Goal: Task Accomplishment & Management: Use online tool/utility

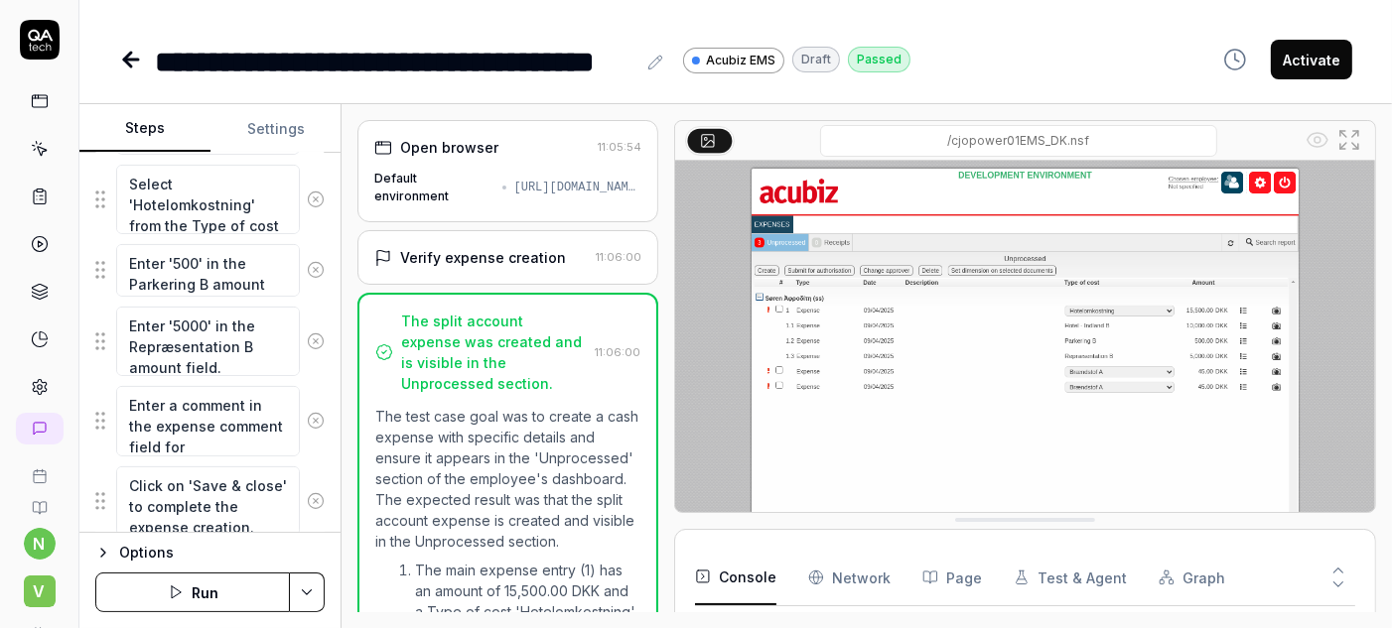
click at [799, 129] on div "/cjopower01EMS_DK.nsf" at bounding box center [1018, 141] width 567 height 32
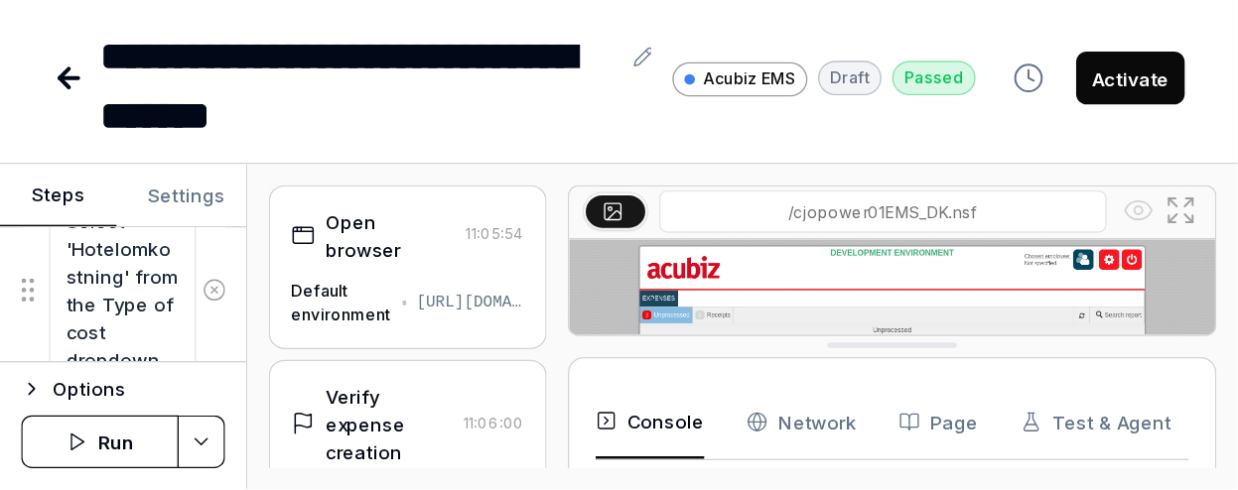
scroll to position [472, 0]
click at [64, 70] on icon at bounding box center [52, 59] width 24 height 24
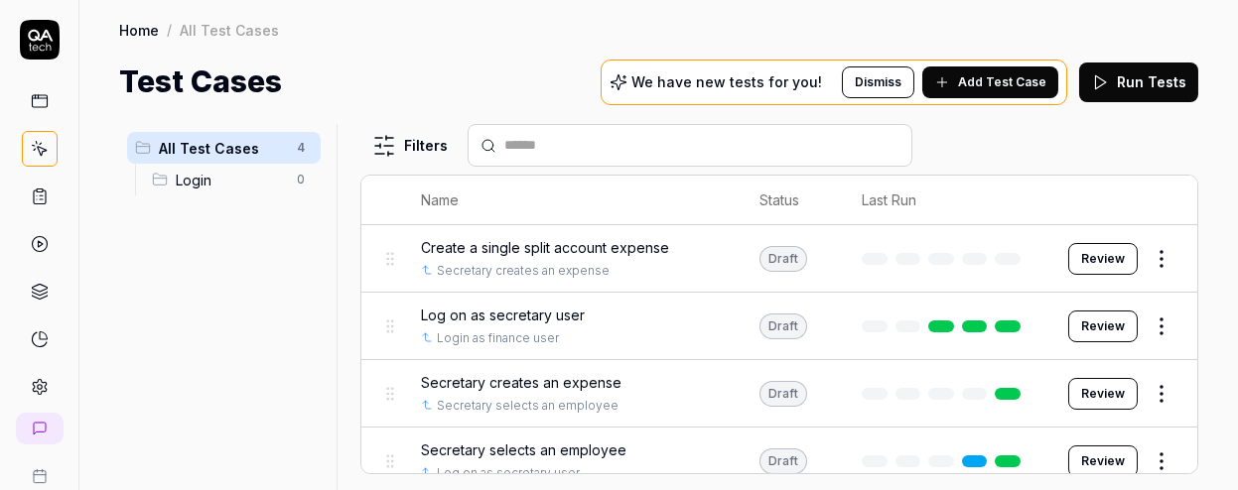
drag, startPoint x: 813, startPoint y: 1, endPoint x: 212, endPoint y: 341, distance: 690.4
click at [212, 341] on div "All Test Cases 4 Login 0" at bounding box center [223, 295] width 209 height 342
click at [1173, 423] on html "n V Home / All Test Cases Home / All Test Cases Test Cases We have new tests fo…" at bounding box center [619, 245] width 1238 height 490
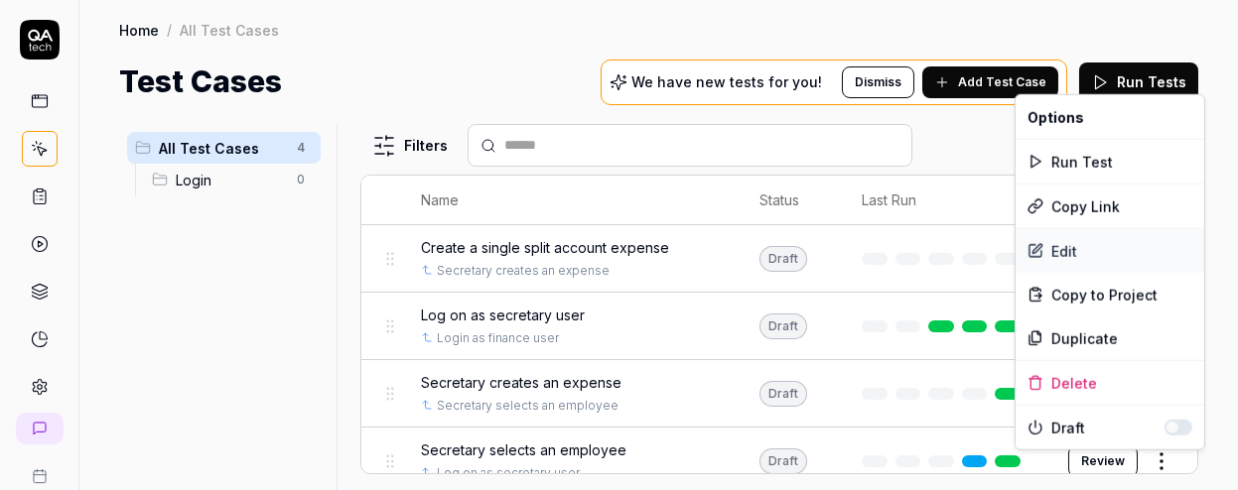
click at [1058, 229] on div "Edit" at bounding box center [1109, 251] width 189 height 44
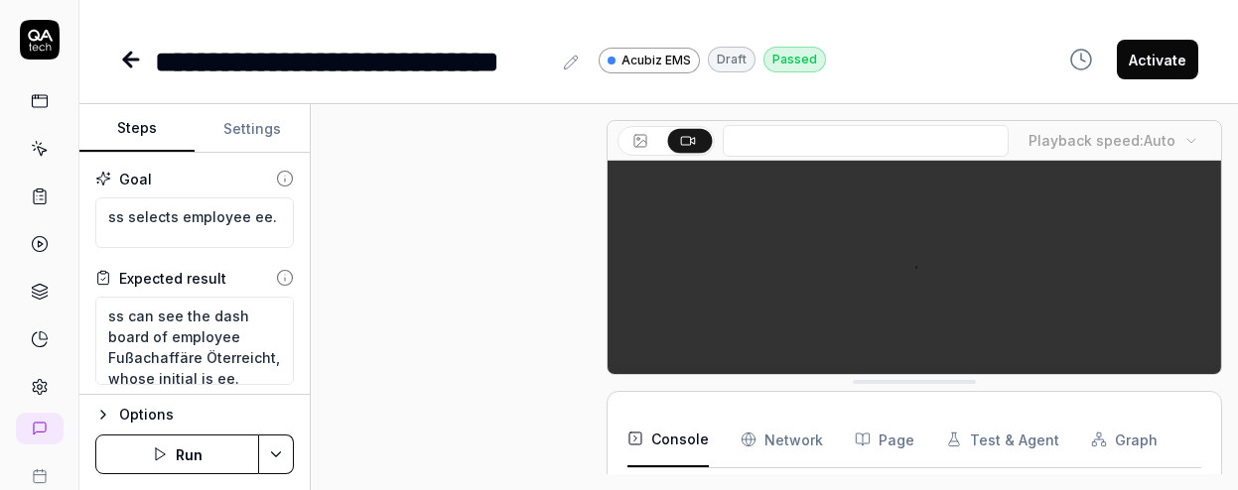
scroll to position [803, 0]
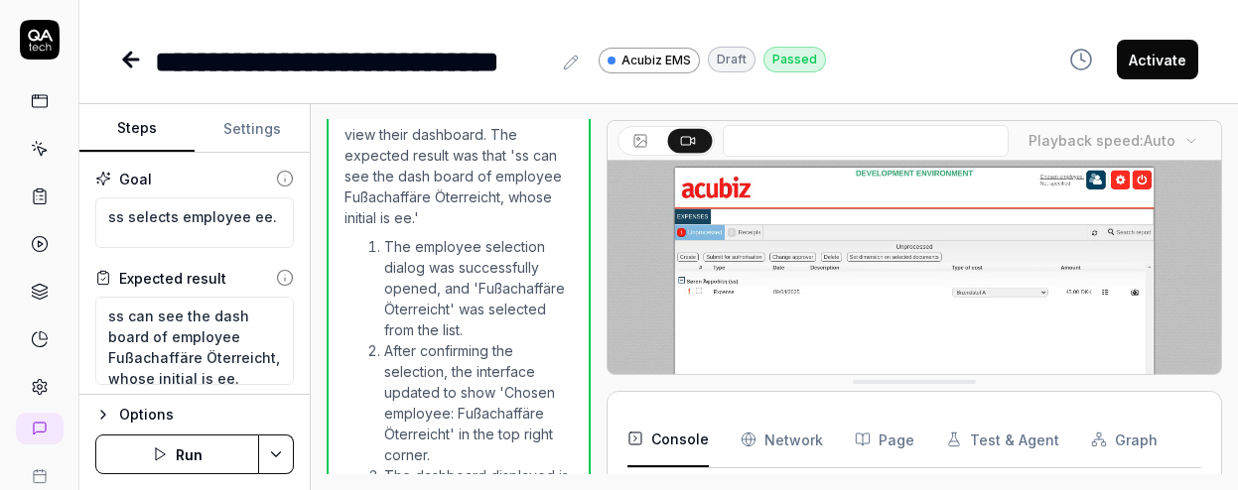
type textarea "*"
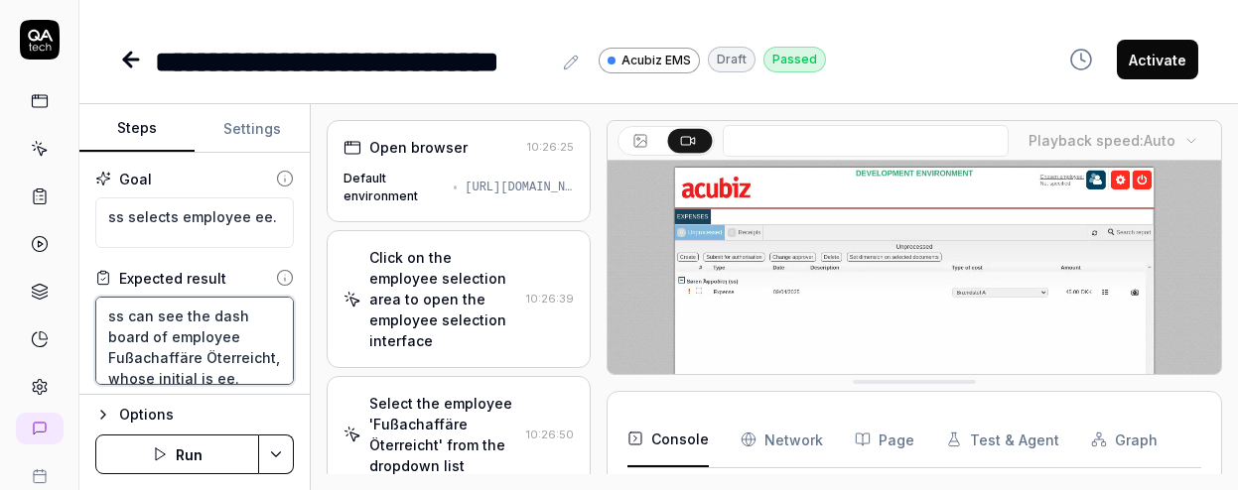
click at [230, 325] on textarea "ss can see the dash board of employee Fußachaffäre Öterreicht, whose initial is…" at bounding box center [194, 341] width 199 height 88
type textarea "ss can see the dash board of employee Fußachaffäre Öterreicht, whose initialS i…"
type textarea "*"
type textarea "ss can see the dash board of employee Fußachaffäre Öterreicht, whose initial is…"
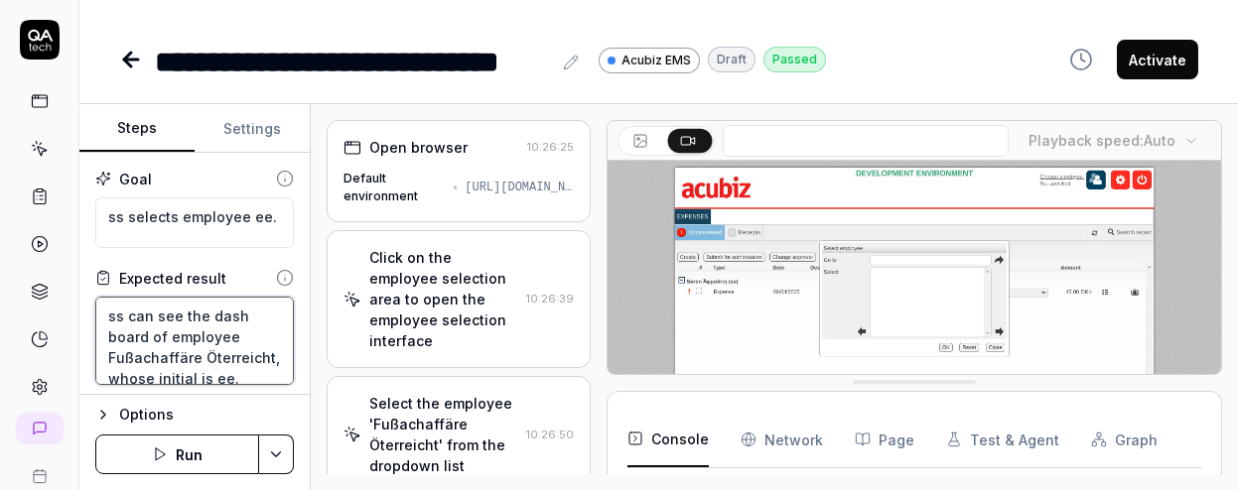
type textarea "*"
type textarea "ss can see the dash board of employee Fußachaffäre Öterreicht, whose initials i…"
click at [251, 328] on textarea "ss can see the dash board of employee Fußachaffäre Öterreicht, whose initials i…" at bounding box center [194, 341] width 199 height 88
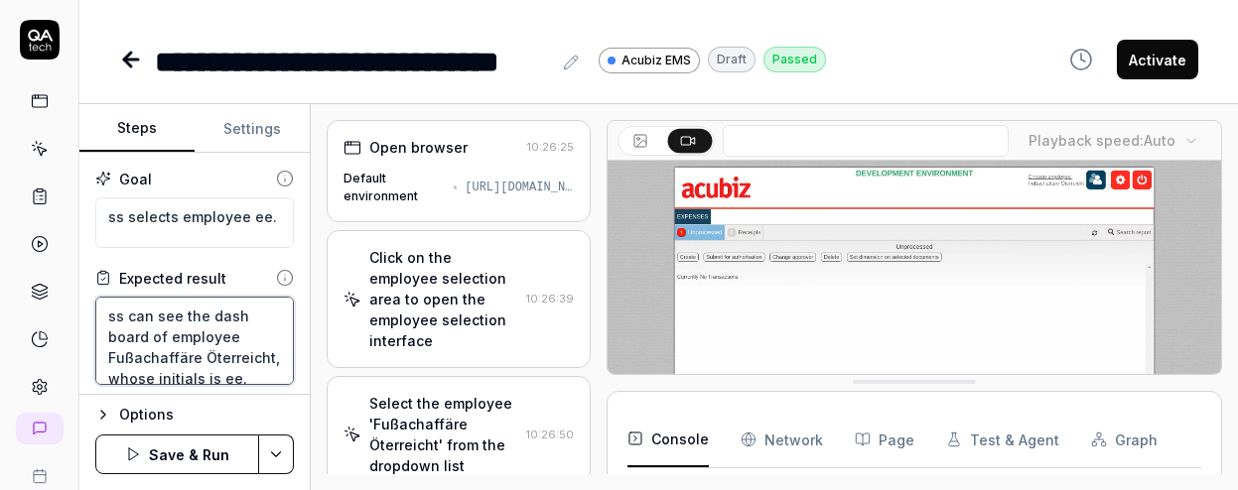
type textarea "*"
type textarea "ss can see the dash board of employee Fußachaffäre Öterreicht, whose initials i…"
type textarea "*"
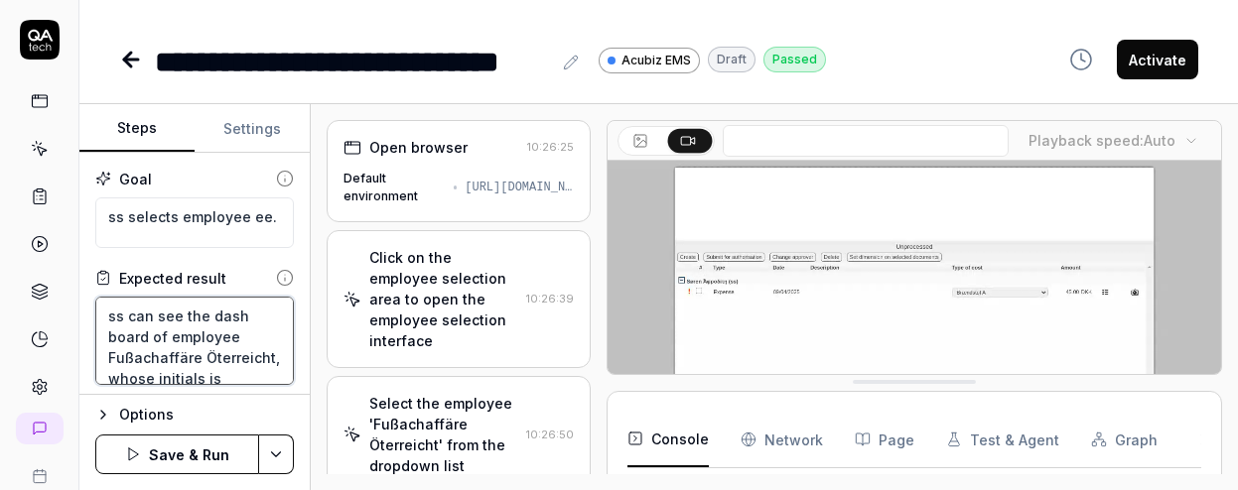
type textarea "ss can see the dash board of employee Fußachaffäre Öterreicht, whose initials i…"
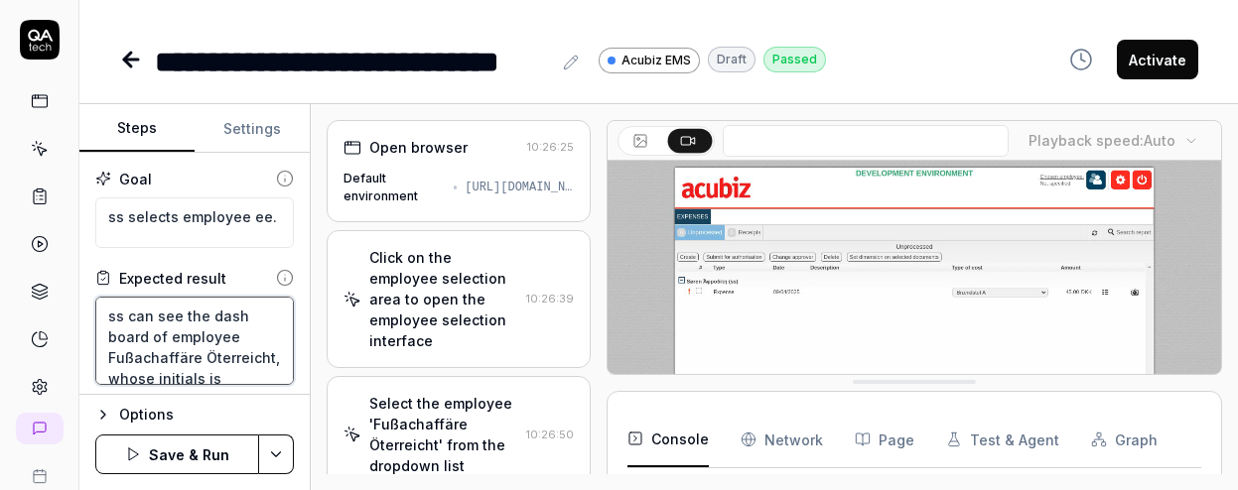
scroll to position [9, 0]
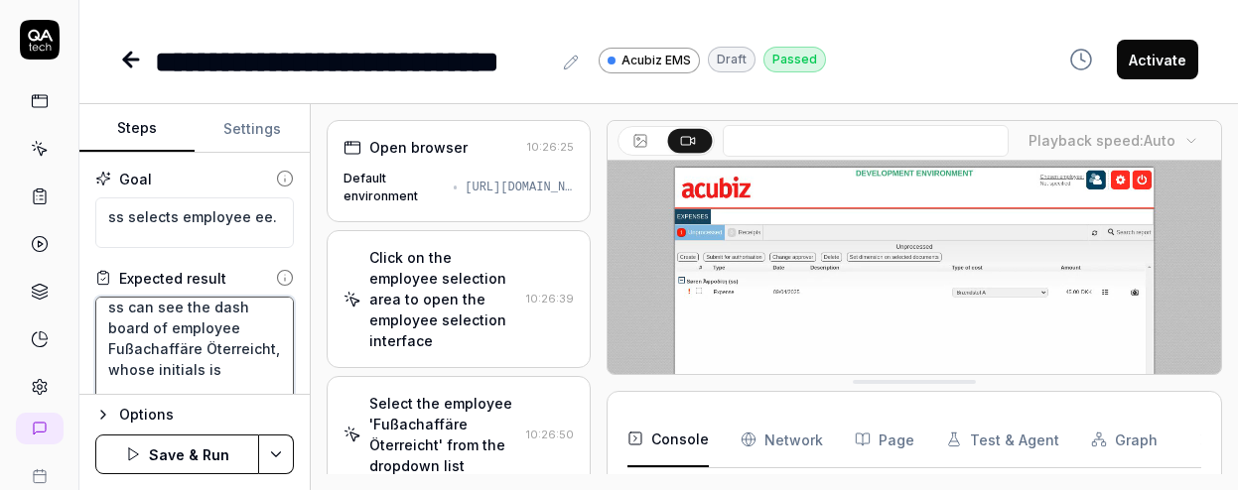
type textarea "*"
type textarea "ss can see the dash board of employee Fußachaffäre Öterreicht, whose initials i…"
type textarea "*"
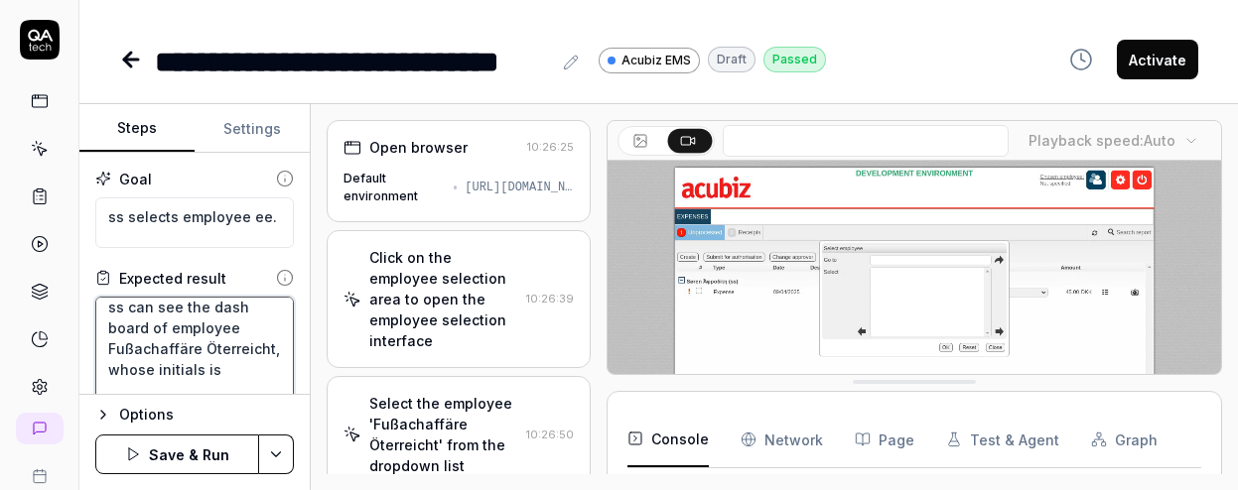
type textarea "ss can see the dash board of employee Fußachaffäre Öterreicht, whose initials i…"
type textarea "*"
type textarea "ss can see the dash board of employee Fußachaffäre Öterreicht, whose initials i…"
type textarea "*"
type textarea "ss can see the dash board of employee Fußachaffäre Öterreicht, whose initials i…"
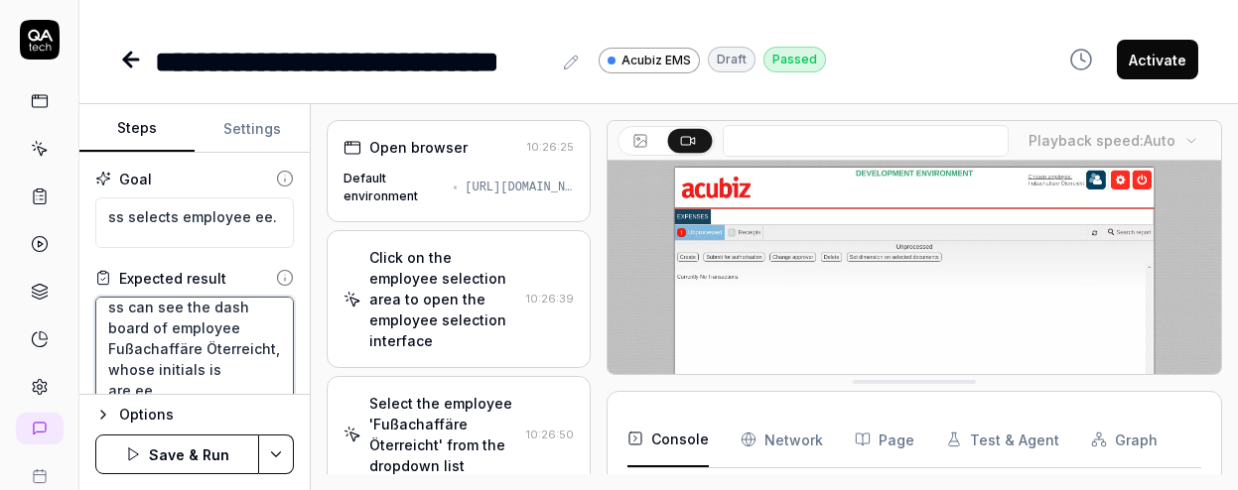
scroll to position [0, 0]
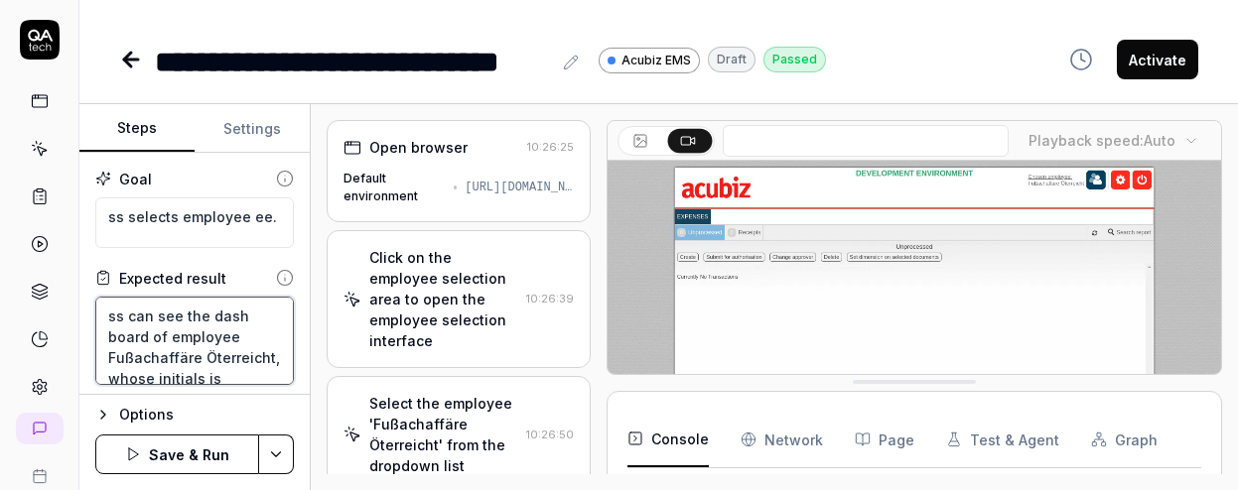
type textarea "*"
type textarea "ss can see the dash board of employee Fußachaffäre Öterreicht, whose initials i…"
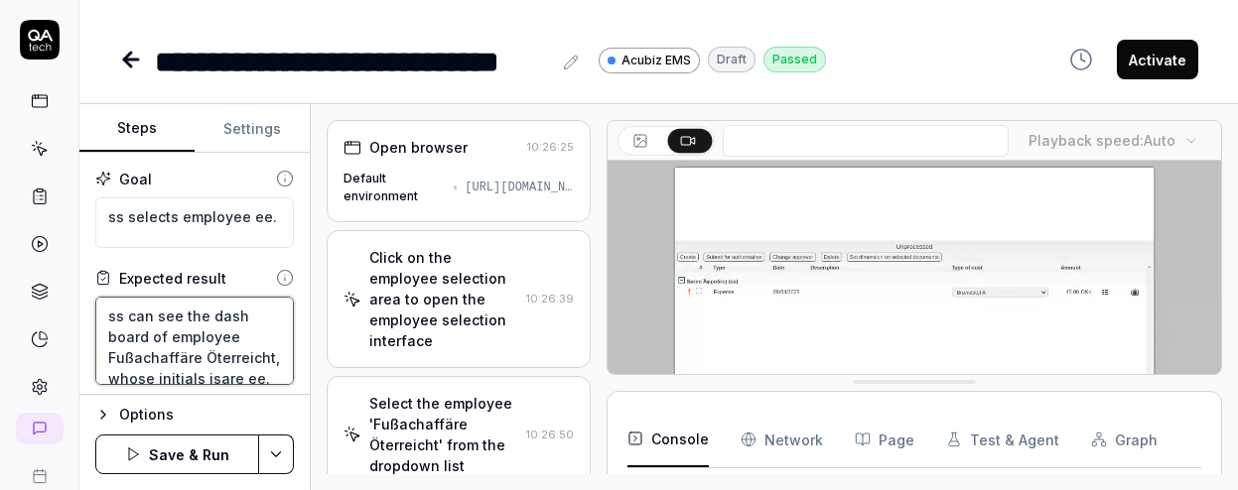
type textarea "*"
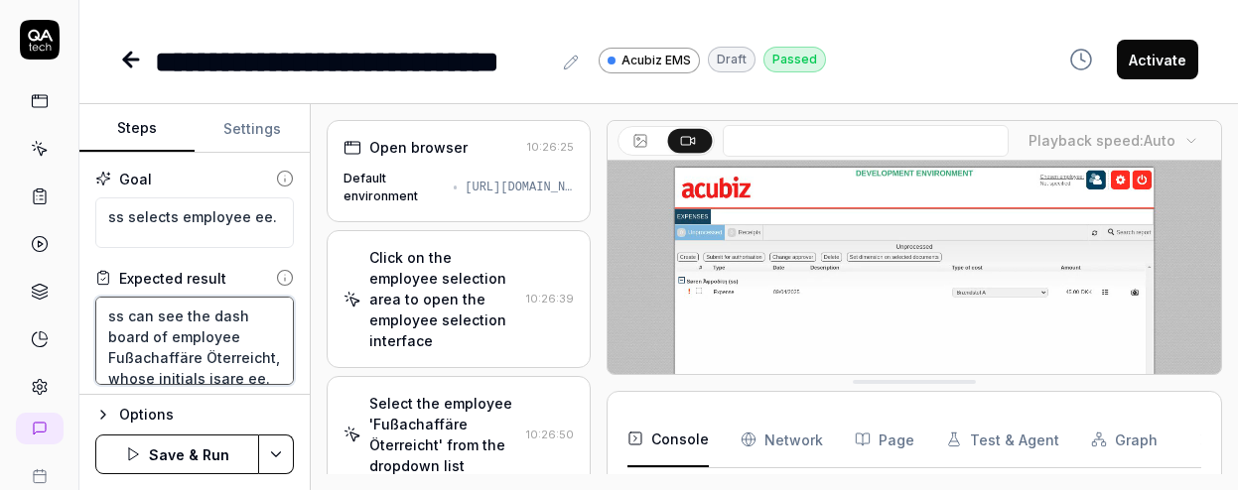
type textarea "ss can see the dash board of employee Fußachaffäre Öterreicht, whose initials i…"
type textarea "*"
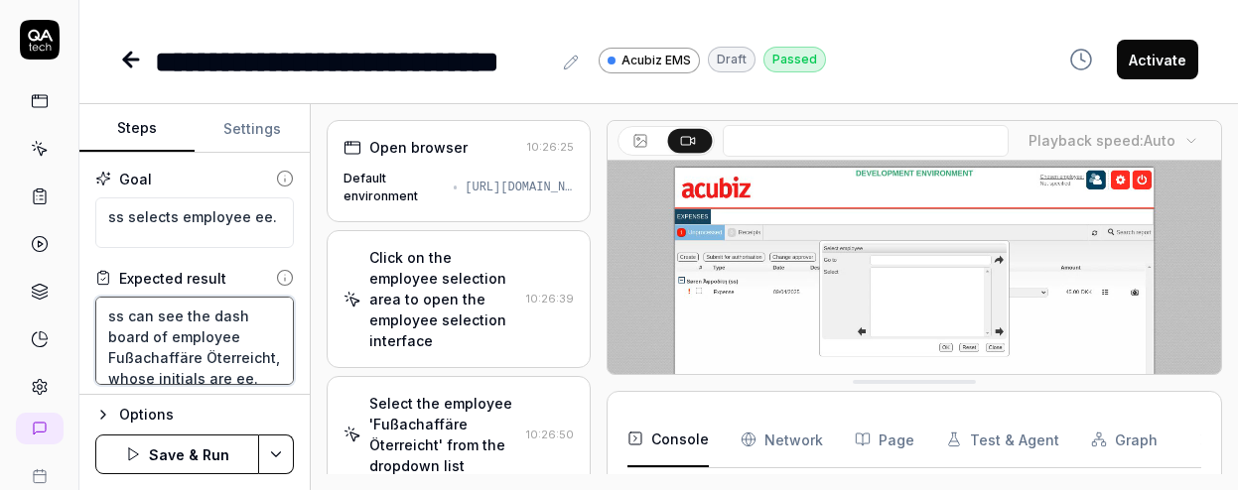
type textarea "ss can see the dash board of employee Fußachaffäre Öterreicht, whose initials a…"
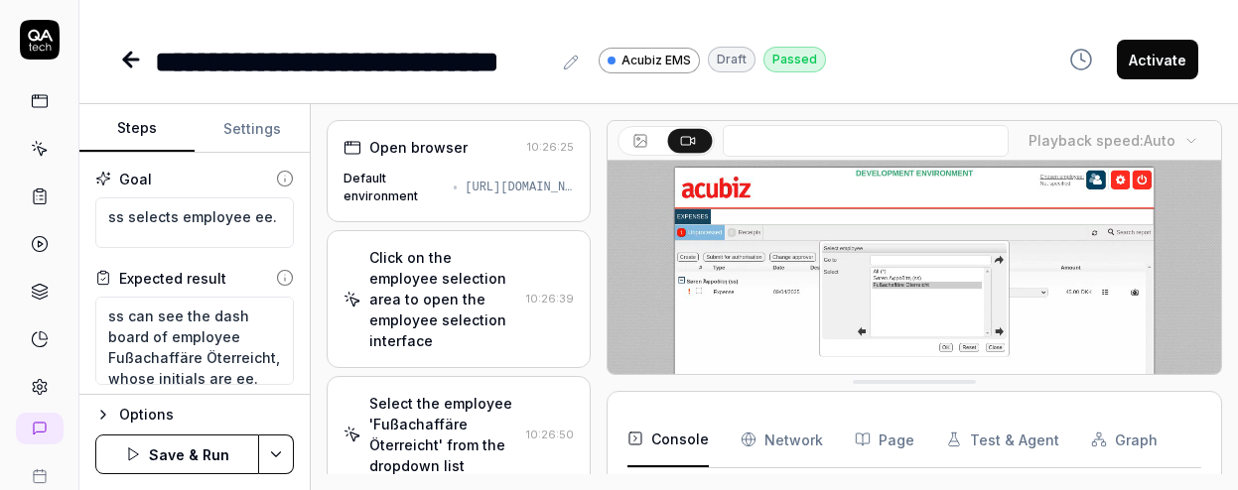
drag, startPoint x: 176, startPoint y: 460, endPoint x: 194, endPoint y: 450, distance: 20.4
click at [201, 450] on button "Save & Run" at bounding box center [177, 455] width 164 height 40
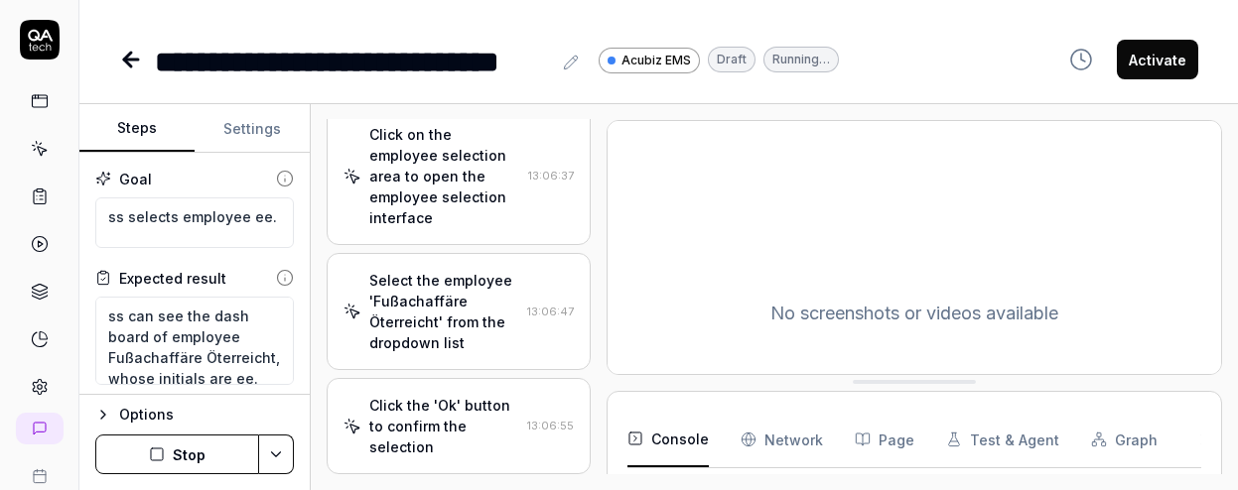
scroll to position [122, 0]
click at [119, 51] on icon at bounding box center [131, 60] width 24 height 24
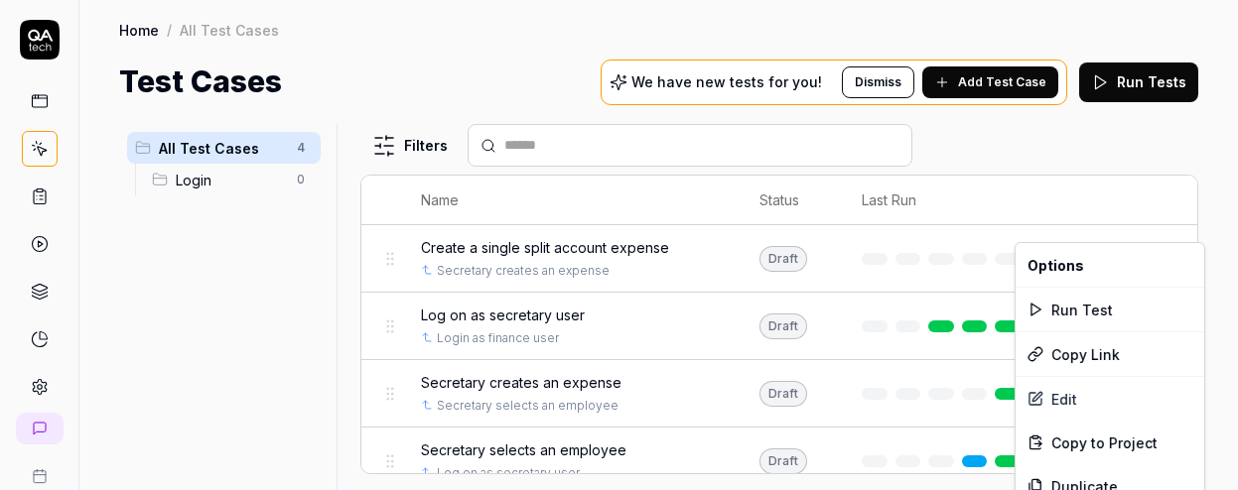
click at [1174, 229] on html "n V Home / All Test Cases Home / All Test Cases Test Cases We have new tests fo…" at bounding box center [619, 245] width 1238 height 490
click at [1058, 377] on div "Edit" at bounding box center [1109, 399] width 189 height 44
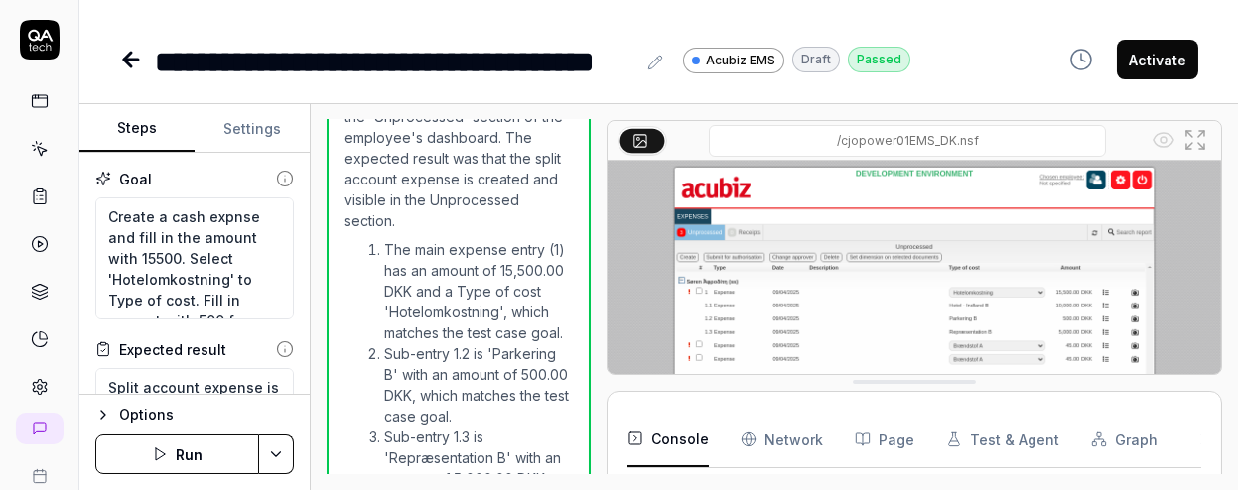
scroll to position [425, 0]
click at [190, 457] on button "Run" at bounding box center [177, 455] width 164 height 40
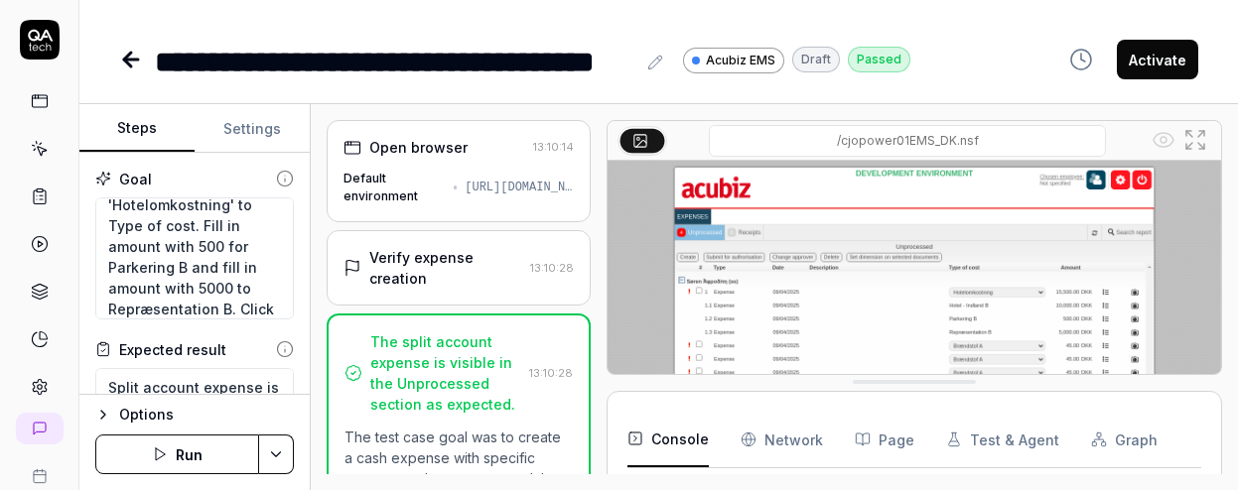
scroll to position [20, 0]
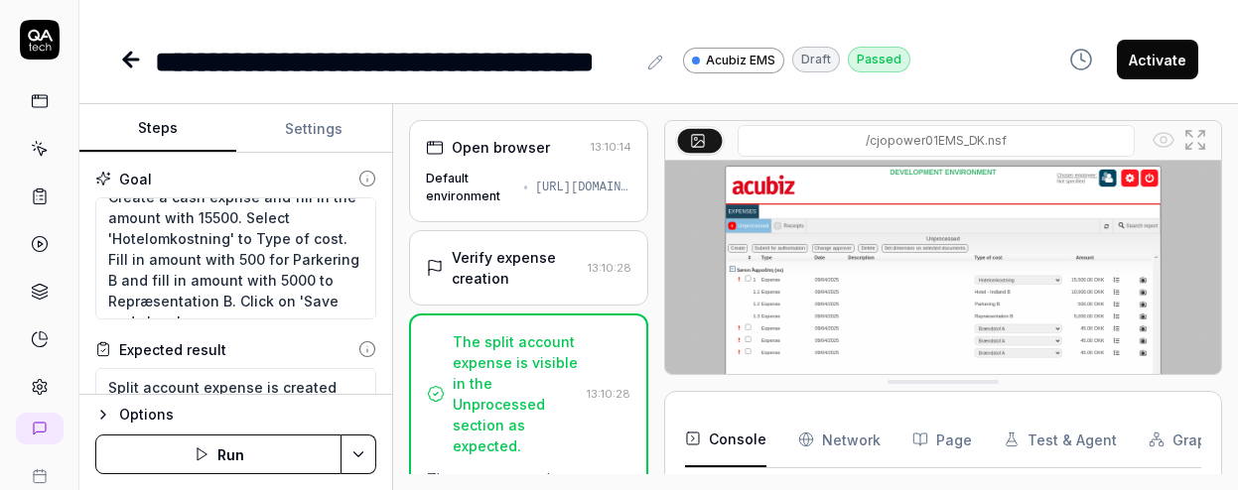
click at [386, 112] on div "Steps Settings Goal Create a cash expnse and fill in the amount with 15500. Sel…" at bounding box center [658, 297] width 1158 height 386
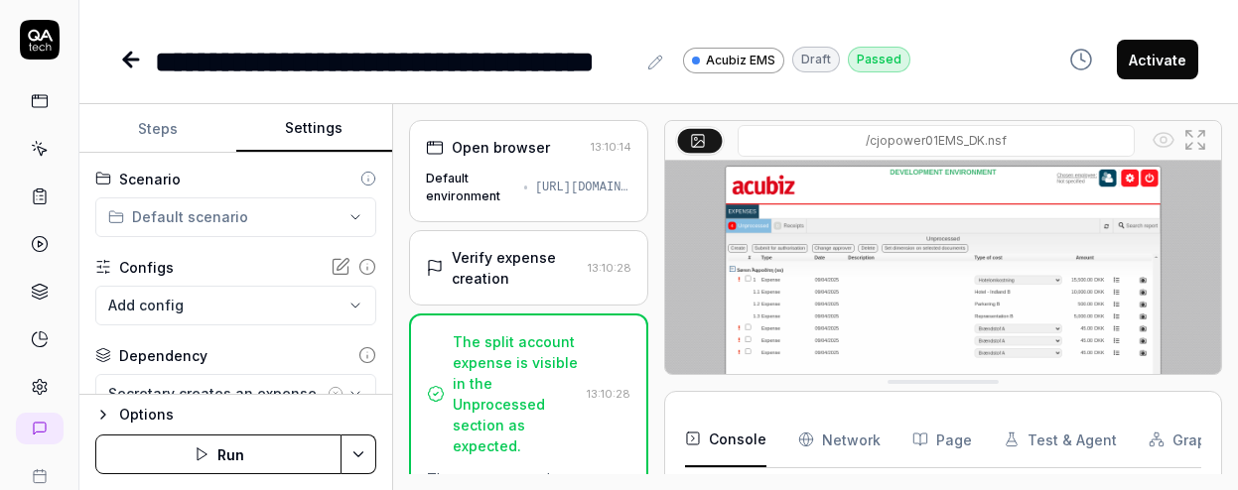
click at [298, 116] on button "Settings" at bounding box center [314, 129] width 157 height 48
click at [347, 386] on icon "button" at bounding box center [355, 394] width 16 height 16
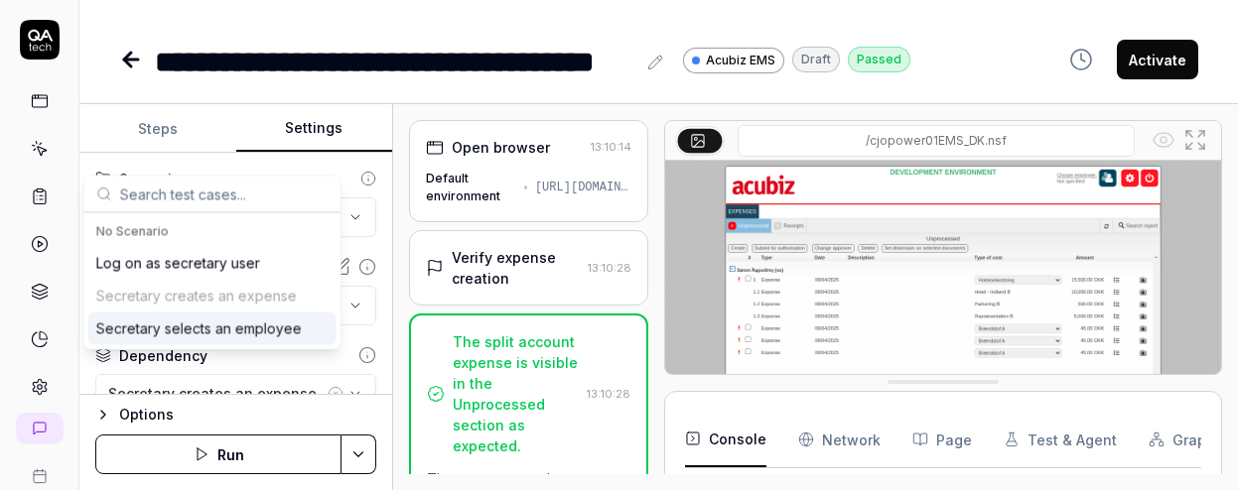
click at [194, 318] on div "Secretary selects an employee" at bounding box center [198, 328] width 205 height 21
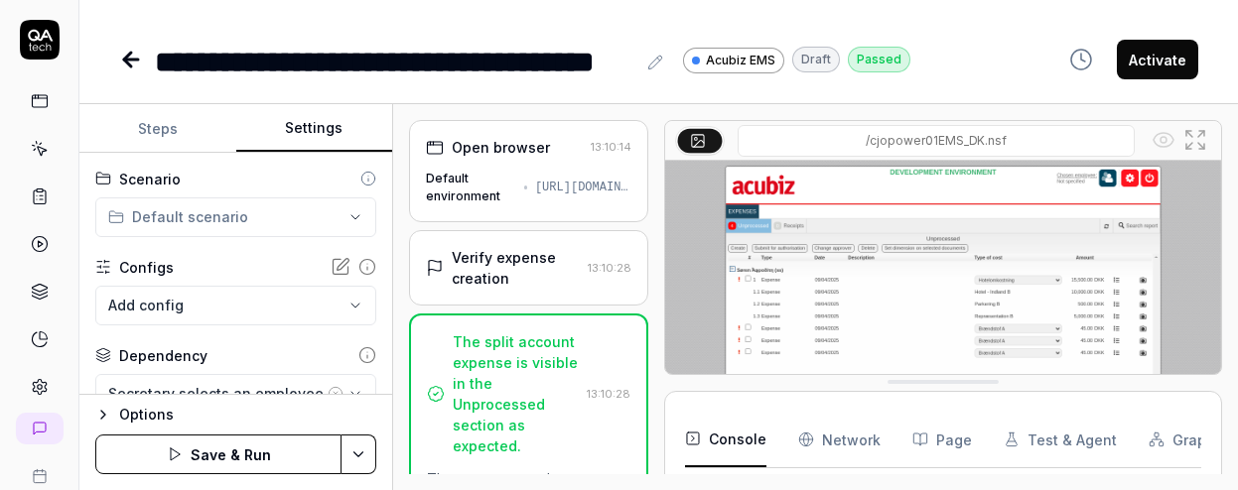
click at [232, 457] on button "Save & Run" at bounding box center [218, 455] width 246 height 40
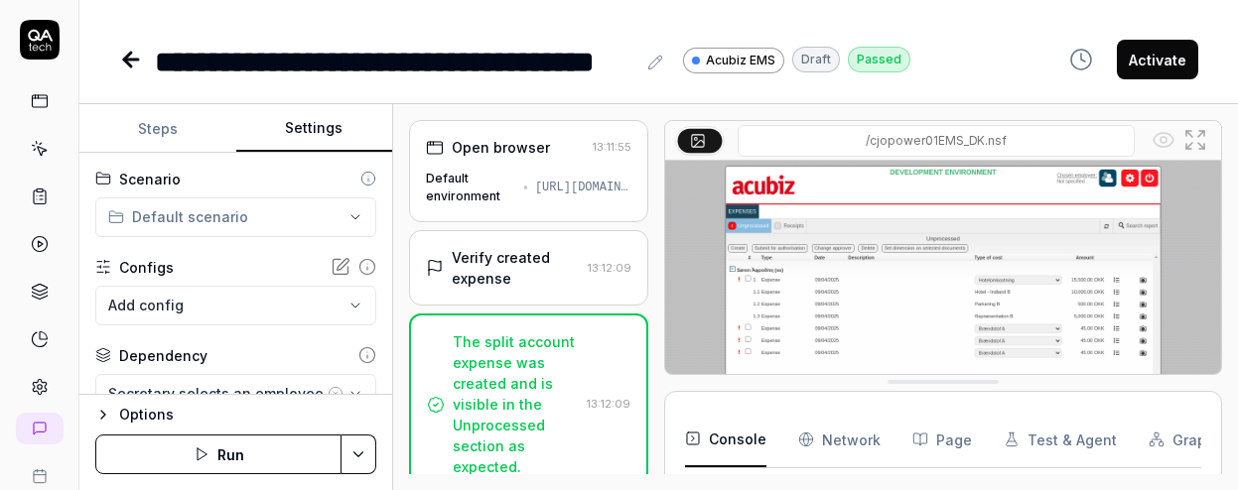
click at [218, 461] on button "Run" at bounding box center [218, 455] width 246 height 40
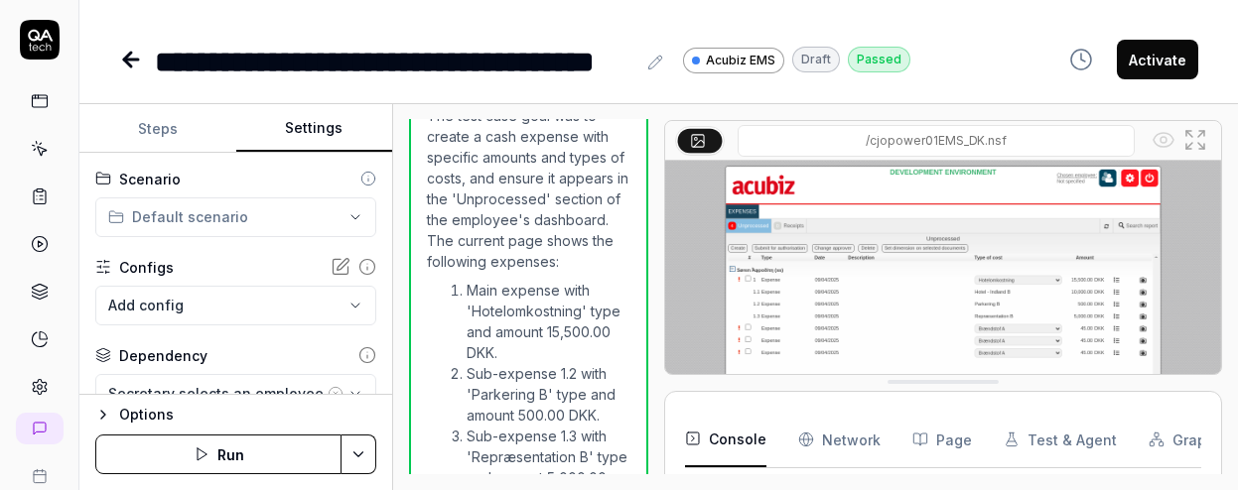
scroll to position [389, 0]
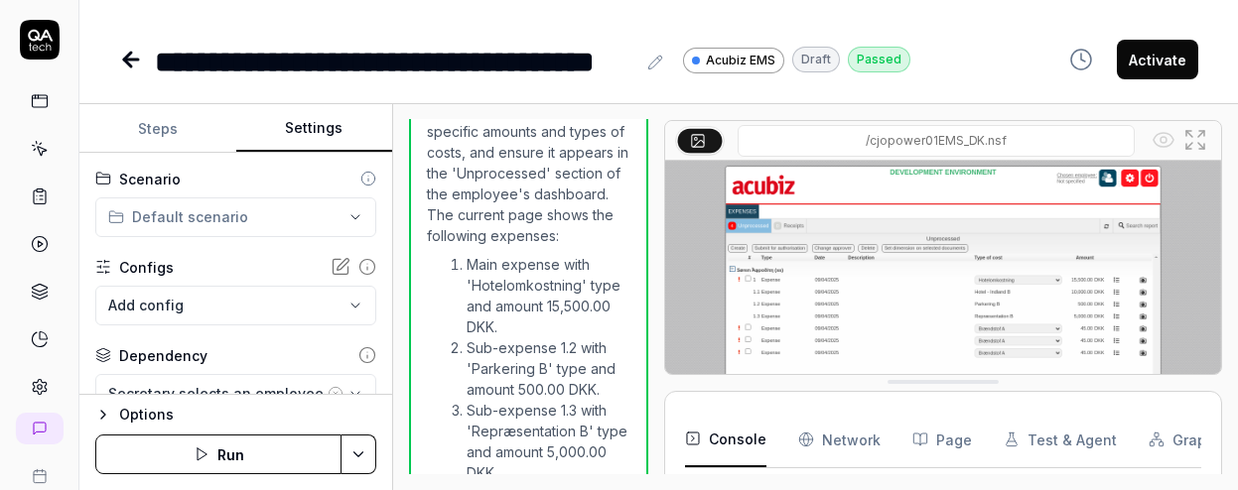
click at [223, 455] on button "Run" at bounding box center [218, 455] width 246 height 40
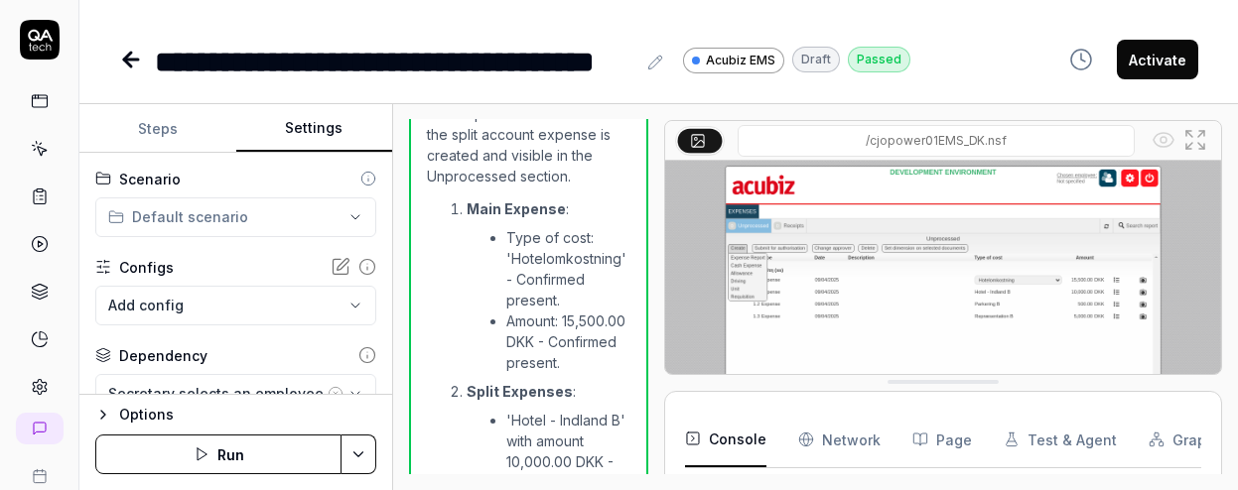
scroll to position [1338, 0]
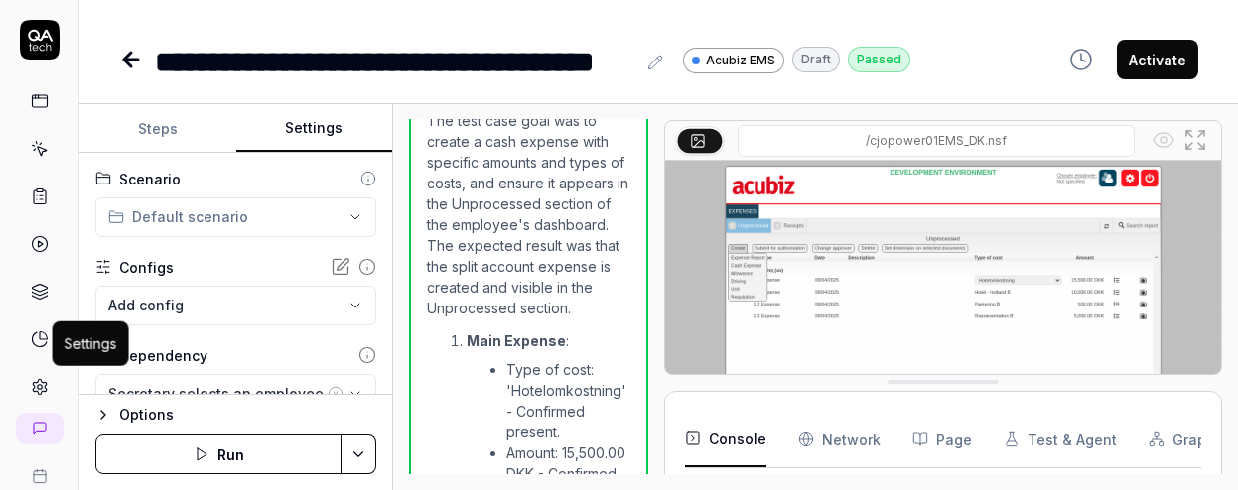
click at [31, 378] on icon at bounding box center [40, 387] width 18 height 18
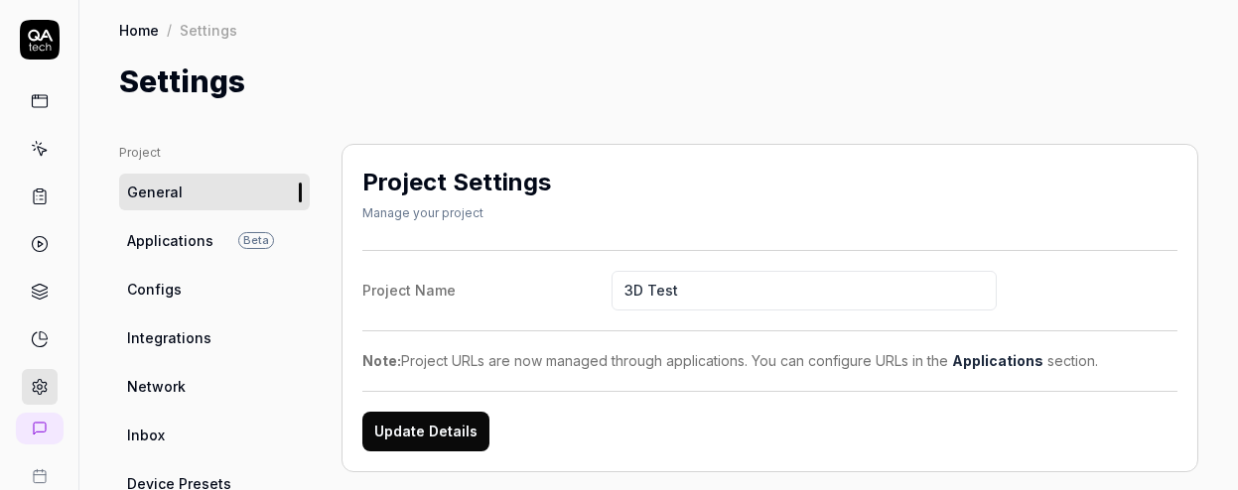
click at [32, 95] on rect at bounding box center [39, 101] width 15 height 12
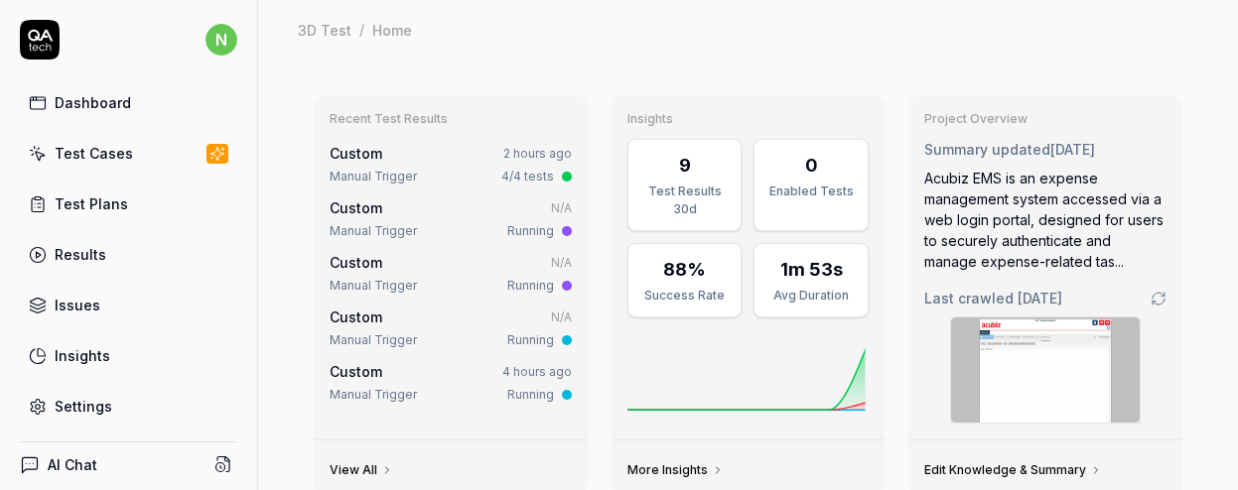
click at [90, 143] on div "Test Cases" at bounding box center [94, 153] width 78 height 21
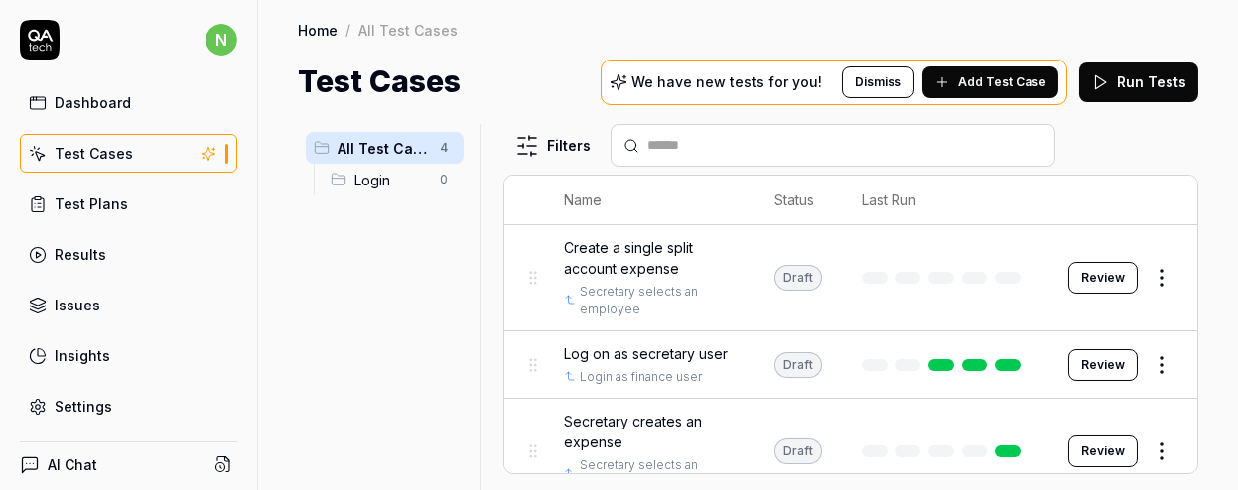
drag, startPoint x: 1174, startPoint y: 229, endPoint x: 784, endPoint y: 208, distance: 390.7
click at [735, 237] on div "Create a single split account expense Secretary selects an employee" at bounding box center [649, 277] width 171 height 81
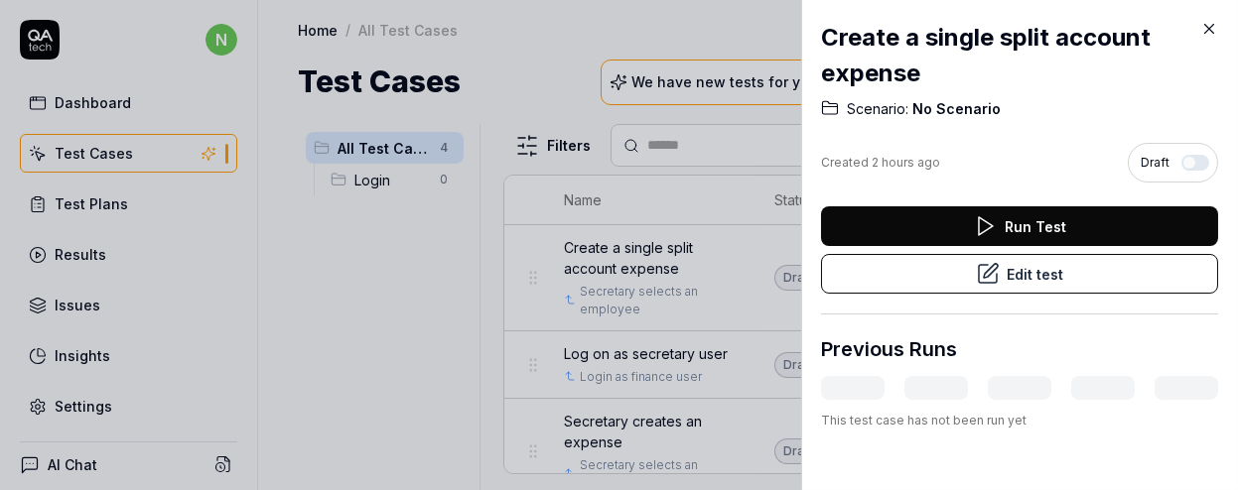
click at [1024, 254] on button "Edit test" at bounding box center [1019, 274] width 397 height 40
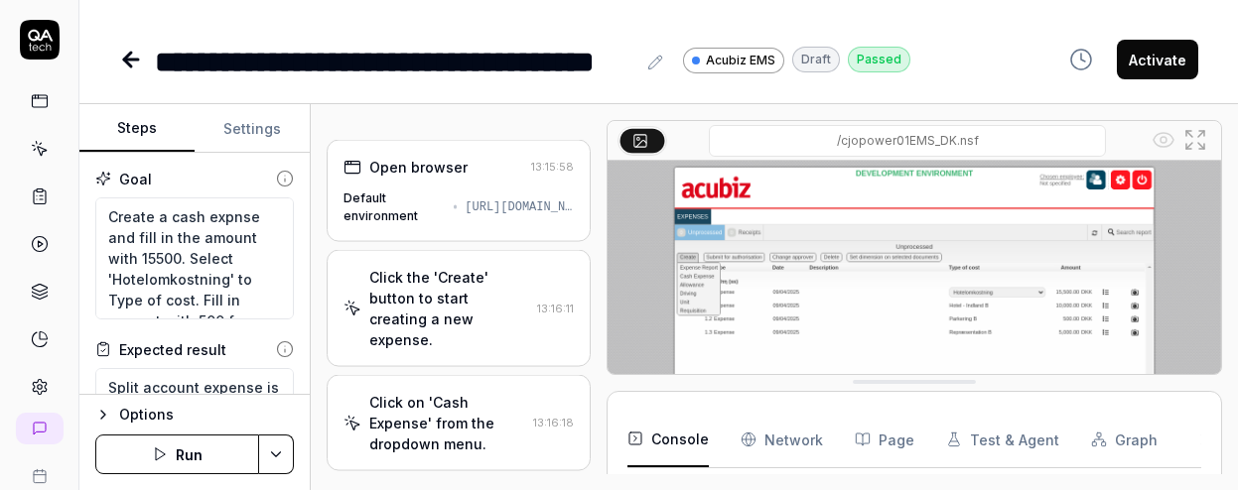
click at [1024, 206] on img at bounding box center [914, 352] width 613 height 383
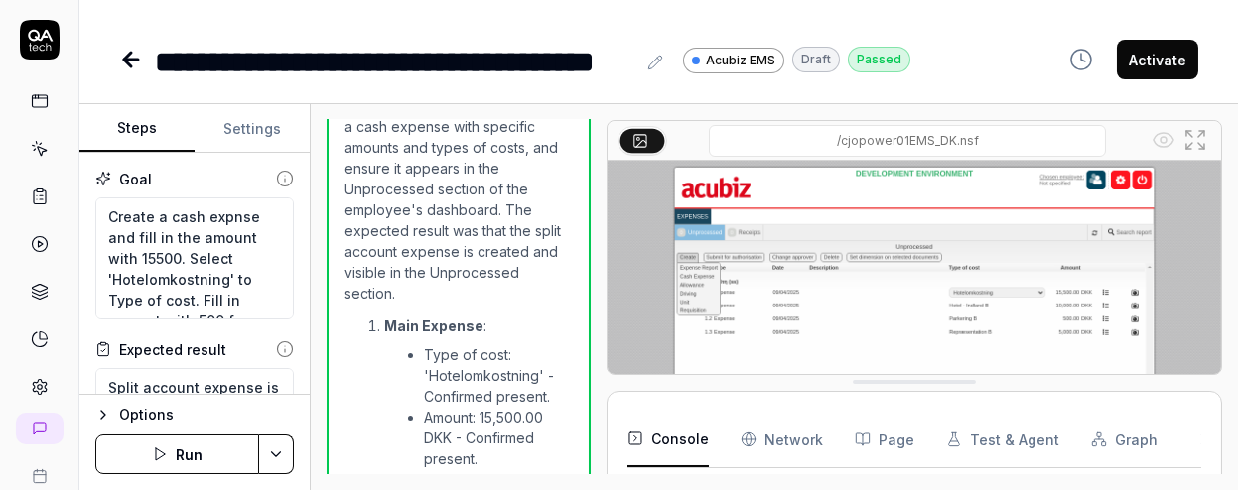
scroll to position [307, 0]
click at [245, 119] on button "Settings" at bounding box center [252, 129] width 115 height 48
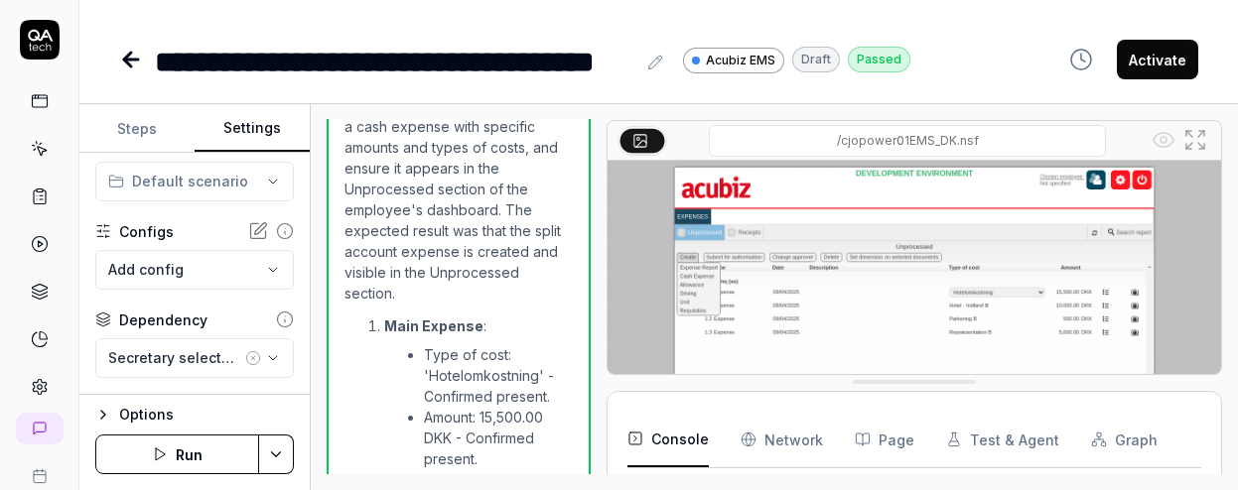
scroll to position [35, 0]
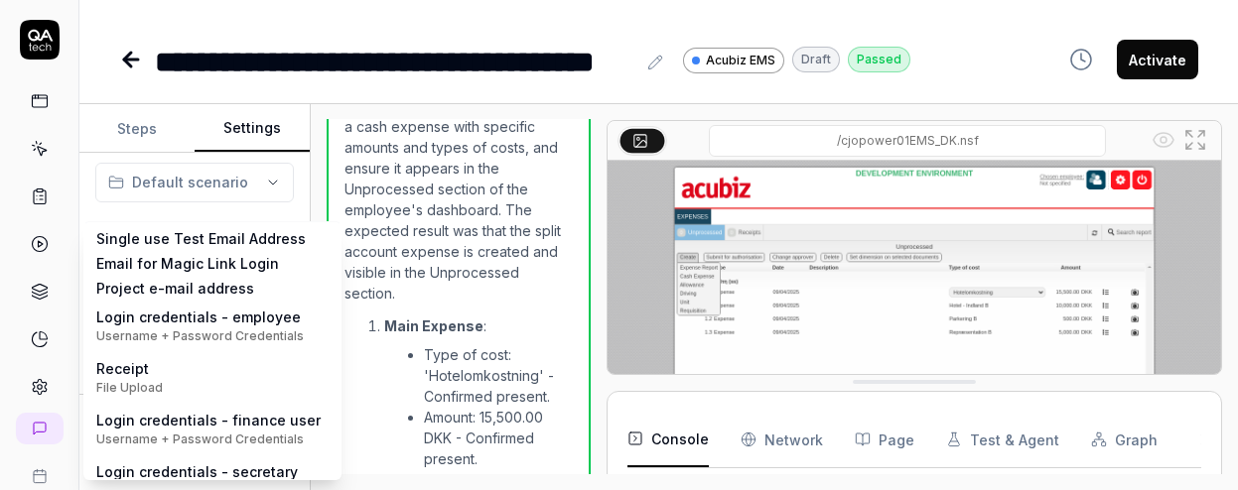
click at [148, 237] on body "**********" at bounding box center [619, 245] width 1238 height 490
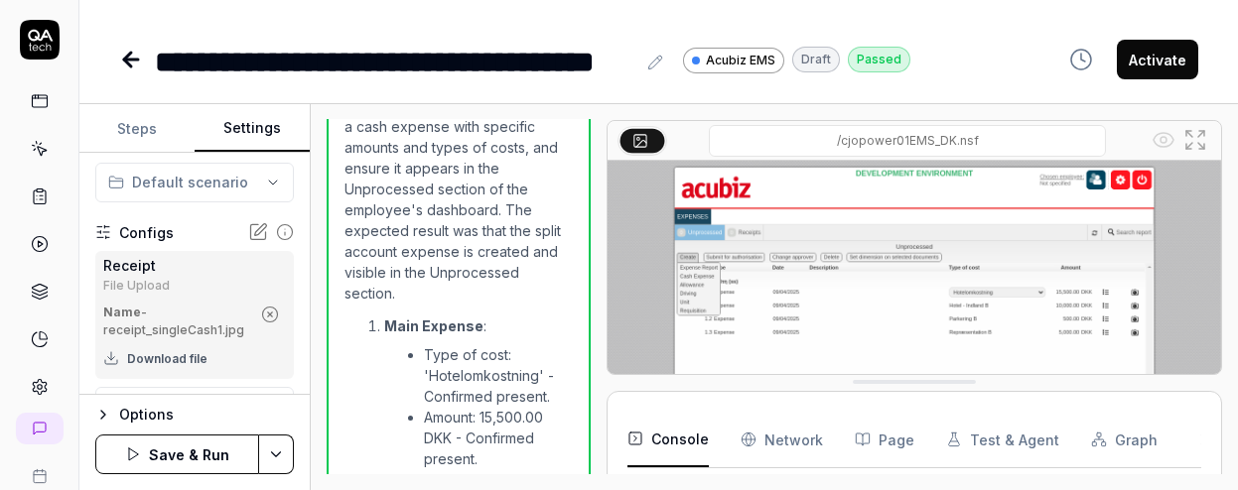
click at [130, 112] on button "Steps" at bounding box center [136, 129] width 115 height 48
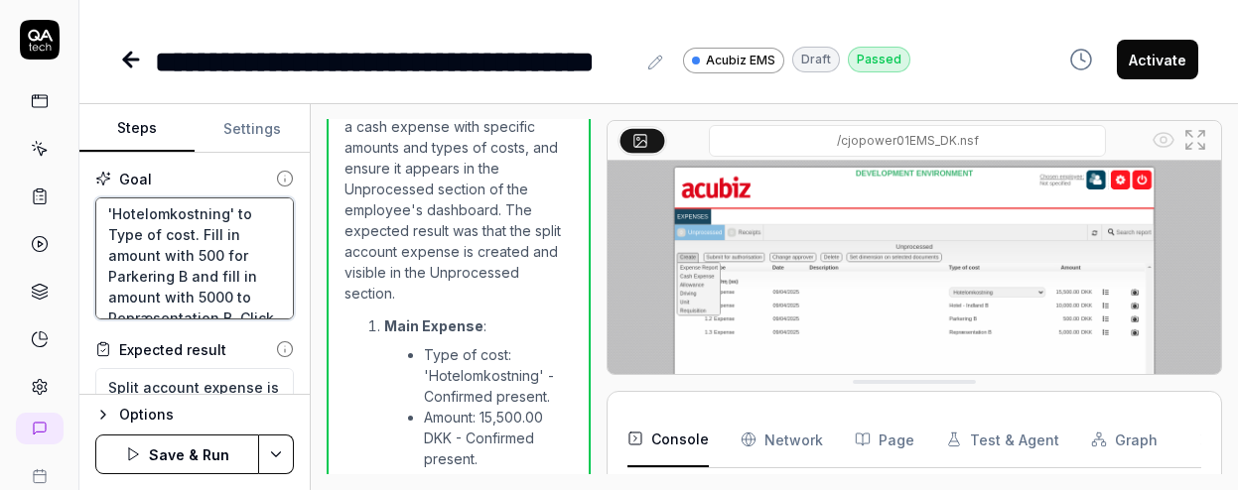
scroll to position [74, 0]
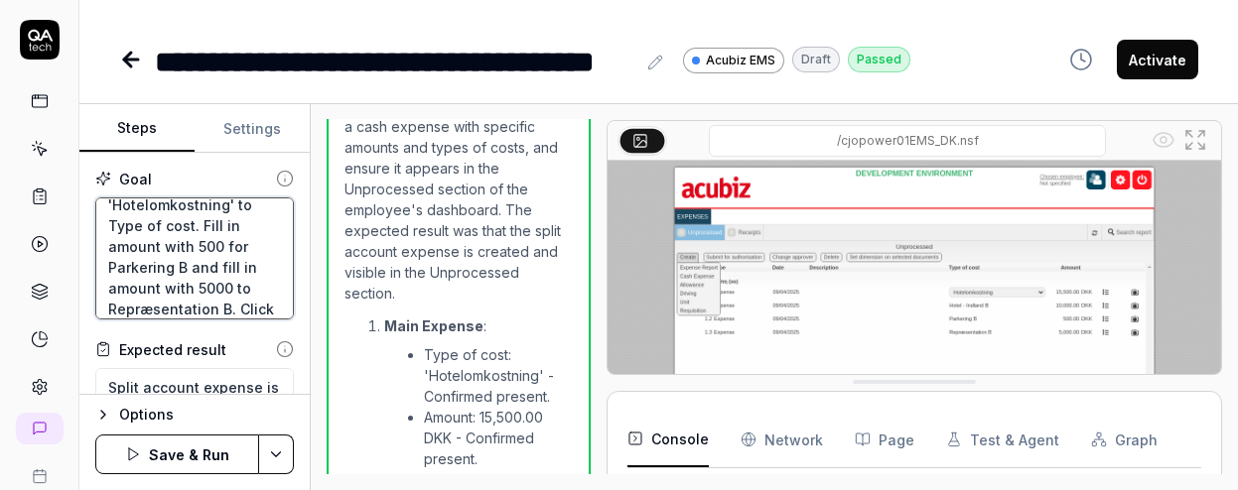
click at [203, 259] on textarea "Create a cash expnse and fill in the amount with 15500. Select 'Hotelomkostning…" at bounding box center [194, 259] width 199 height 122
type textarea "*"
type textarea "Create a cash expnse and fill in the amount with 15500. Select 'Hotelomkostning…"
type textarea "*"
type textarea "Create a cash expnse and fill in the amount with 15500. Select 'Hotelomkostning…"
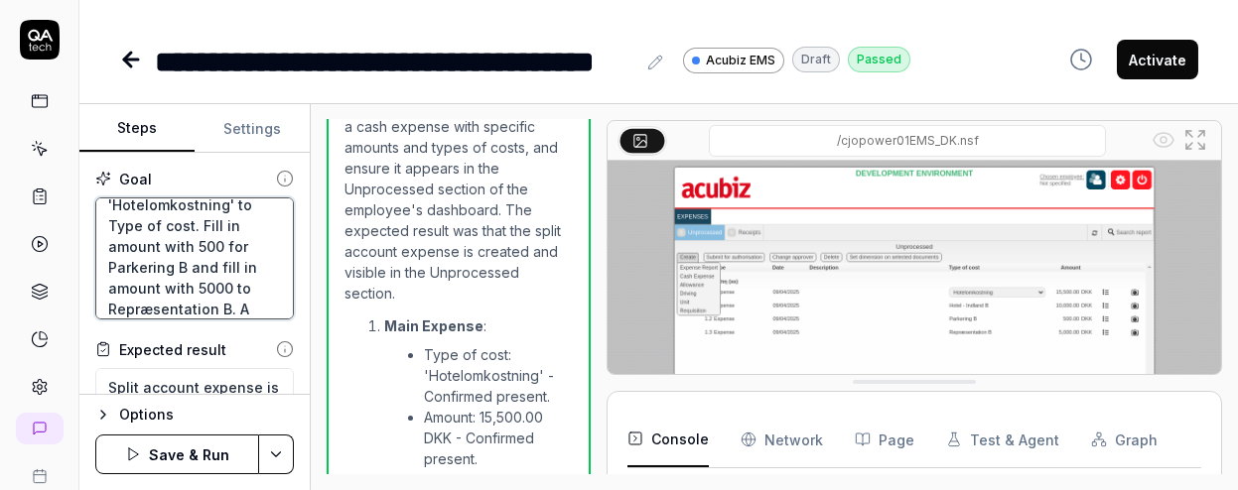
type textarea "*"
type textarea "Create a cash expnse and fill in the amount with 15500. Select 'Hotelomkostning…"
type textarea "*"
type textarea "Create a cash expnse and fill in the amount with 15500. Select 'Hotelomkostning…"
type textarea "*"
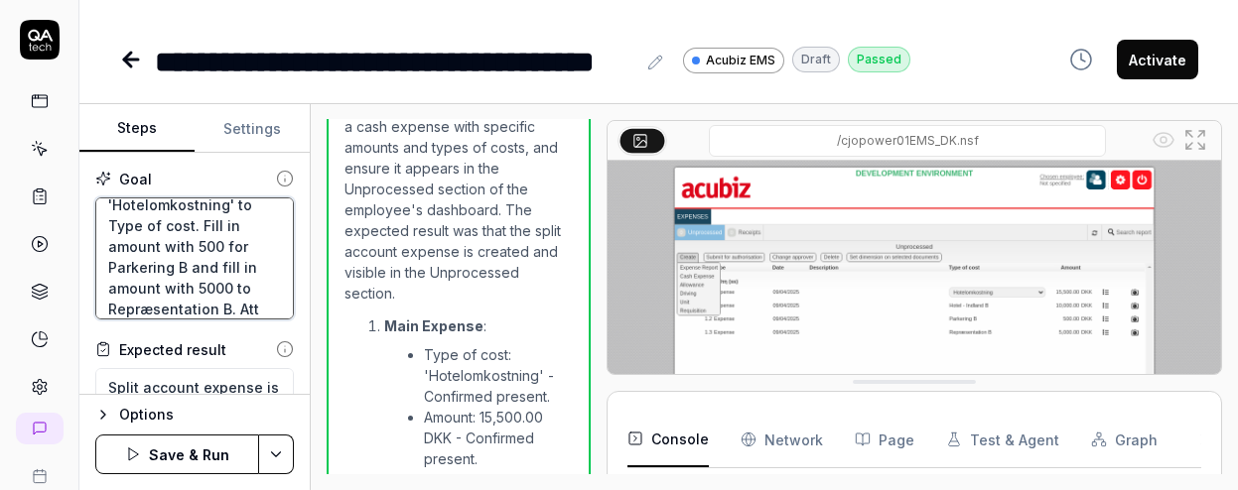
type textarea "Create a cash expnse and fill in the amount with 15500. Select 'Hotelomkostning…"
type textarea "*"
type textarea "Create a cash expnse and fill in the amount with 15500. Select 'Hotelomkostning…"
type textarea "*"
type textarea "Create a cash expnse and fill in the amount with 15500. Select 'Hotelomkostning…"
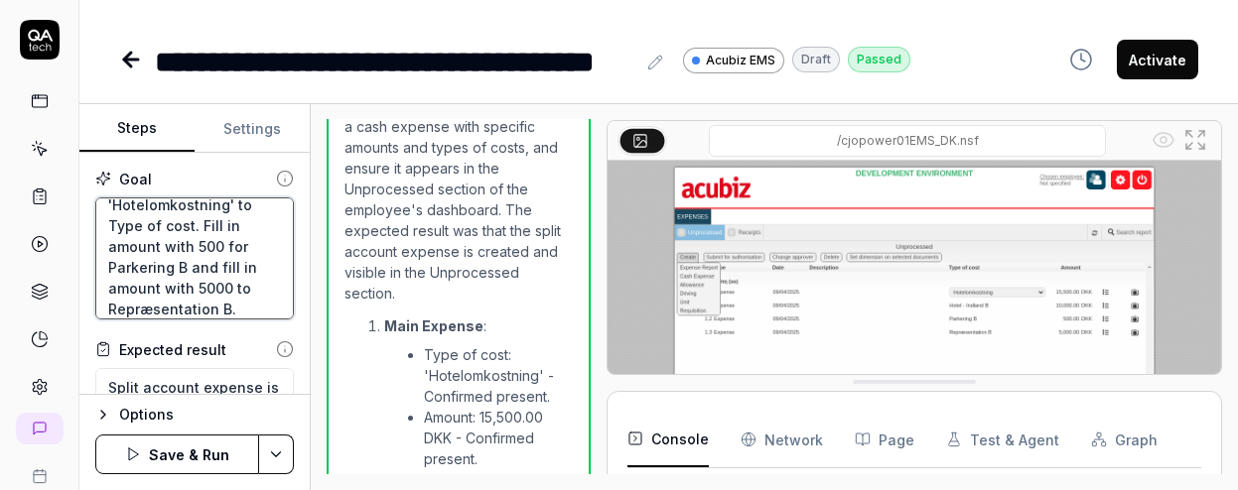
type textarea "*"
type textarea "Create a cash expnse and fill in the amount with 15500. Select 'Hotelomkostning…"
type textarea "*"
type textarea "Create a cash expnse and fill in the amount with 15500. Select 'Hotelomkostning…"
type textarea "*"
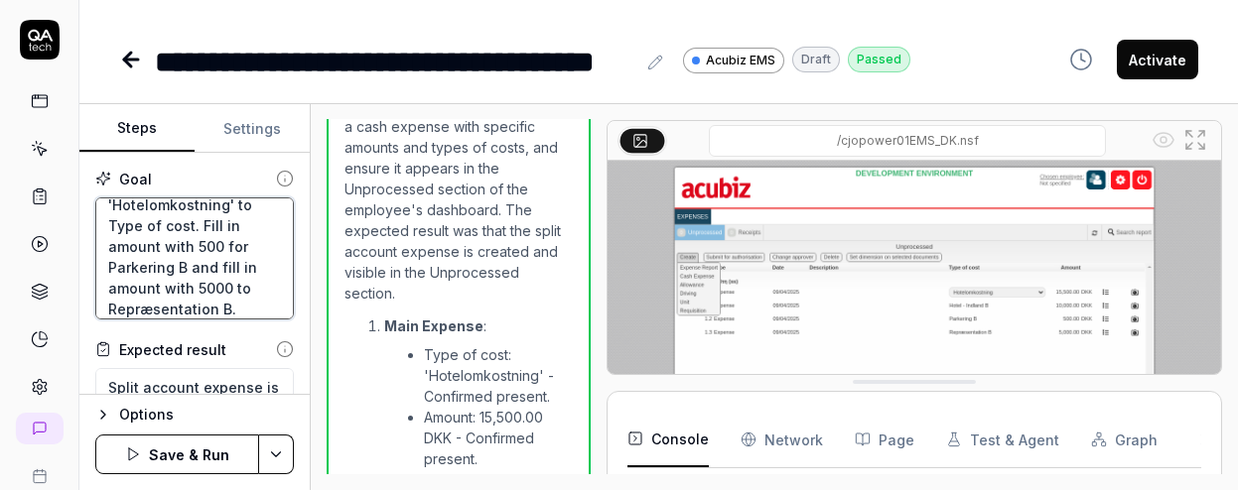
type textarea "Create a cash expnse and fill in the amount with 15500. Select 'Hotelomkostning…"
type textarea "*"
type textarea "Create a cash expnse and fill in the amount with 15500. Select 'Hotelomkostning…"
type textarea "*"
type textarea "Create a cash expnse and fill in the amount with 15500. Select 'Hotelomkostning…"
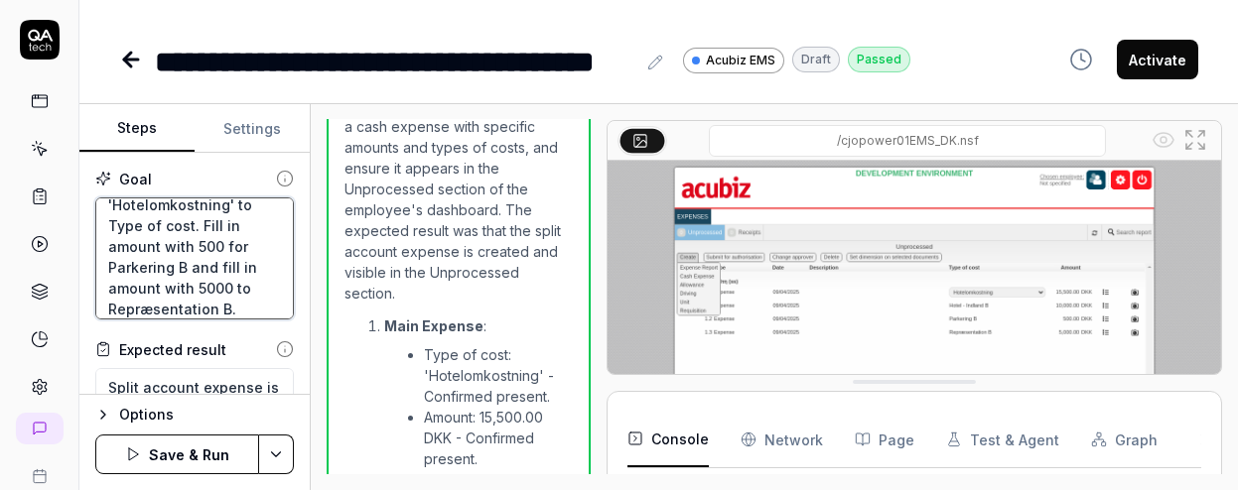
type textarea "*"
type textarea "Create a cash expnse and fill in the amount with 15500. Select 'Hotelomkostning…"
type textarea "*"
type textarea "Create a cash expnse and fill in the amount with 15500. Select 'Hotelomkostning…"
type textarea "*"
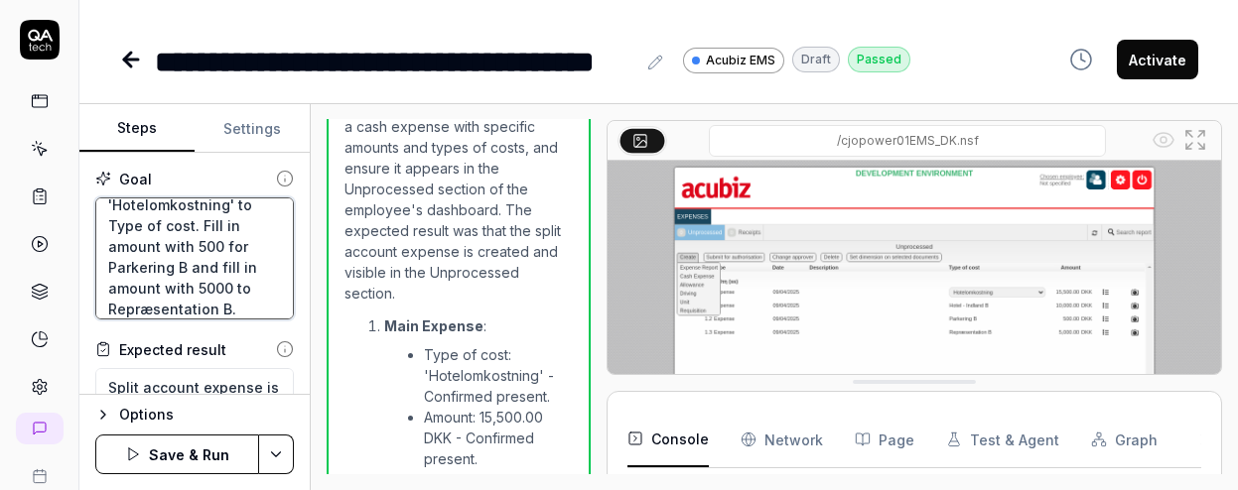
type textarea "Create a cash expnse and fill in the amount with 15500. Select 'Hotelomkostning…"
type textarea "*"
type textarea "Create a cash expnse and fill in the amount with 15500. Select 'Hotelomkostning…"
type textarea "*"
type textarea "Create a cash expnse and fill in the amount with 15500. Select 'Hotelomkostning…"
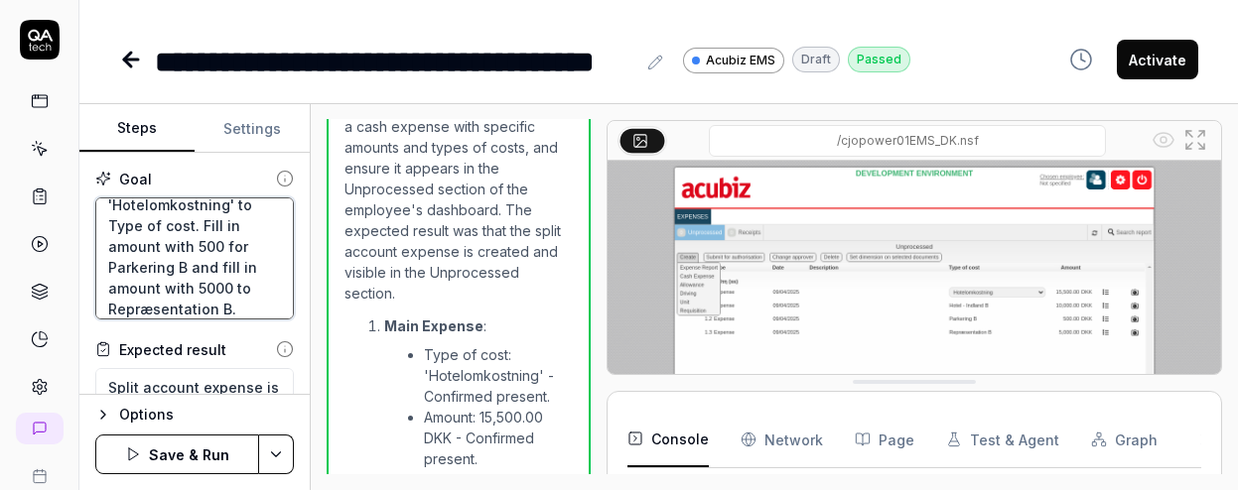
type textarea "*"
type textarea "Create a cash expnse and fill in the amount with 15500. Select 'Hotelomkostning…"
type textarea "*"
type textarea "Create a cash expnse and fill in the amount with 15500. Select 'Hotelomkostning…"
type textarea "*"
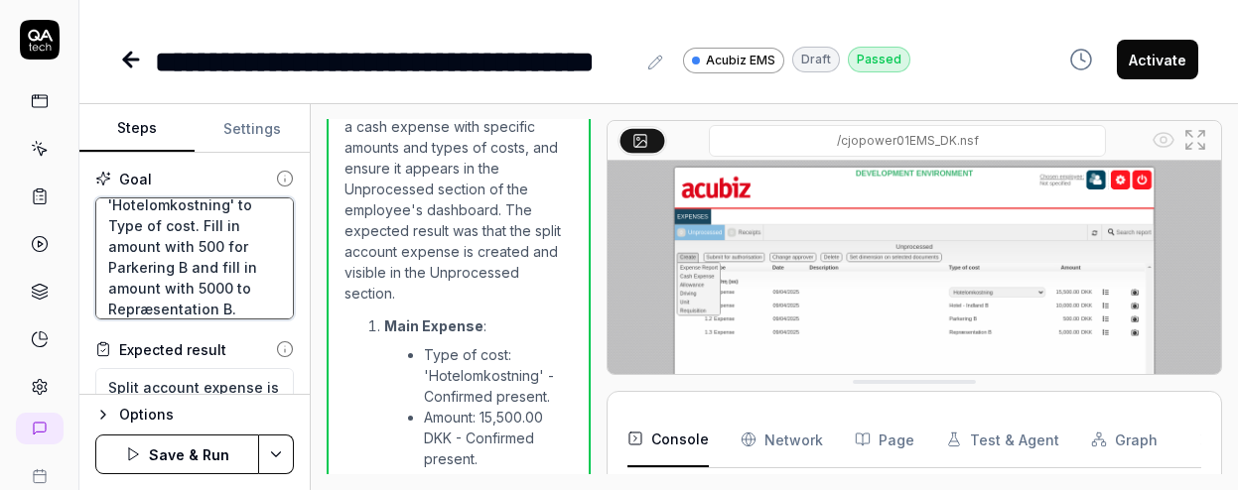
type textarea "Create a cash expnse and fill in the amount with 15500. Select 'Hotelomkostning…"
type textarea "*"
type textarea "Create a cash expnse and fill in the amount with 15500. Select 'Hotelomkostning…"
type textarea "*"
type textarea "Create a cash expnse and fill in the amount with 15500. Select 'Hotelomkostning…"
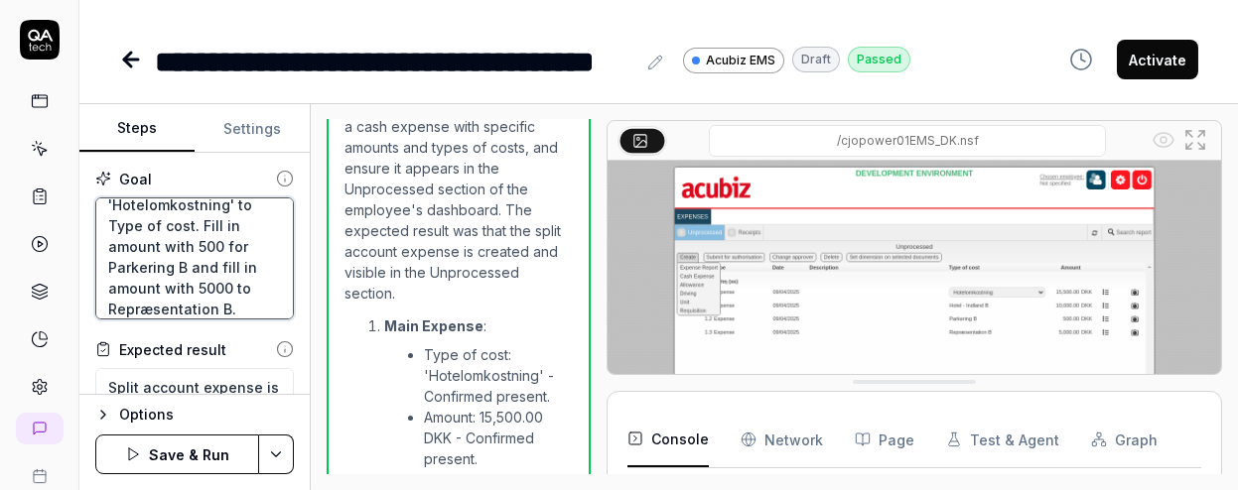
type textarea "*"
type textarea "Create a cash expnse and fill in the amount with 15500. Select 'Hotelomkostning…"
type textarea "*"
type textarea "Create a cash expnse and fill in the amount with 15500. Select 'Hotelomkostning…"
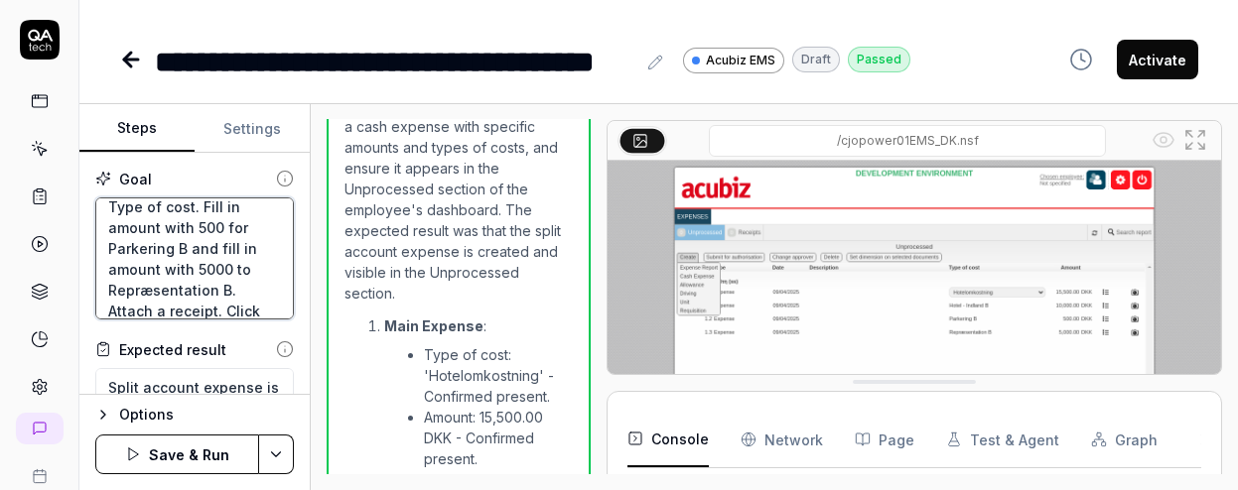
drag, startPoint x: 203, startPoint y: 287, endPoint x: 119, endPoint y: 276, distance: 84.1
click at [119, 276] on textarea "Create a cash expnse and fill in the amount with 15500. Select 'Hotelomkostning…" at bounding box center [194, 259] width 199 height 122
type textarea "*"
type textarea "Create a cash expnse and fill in the amount with 15500. Select 'Hotelomkostning…"
type textarea "*"
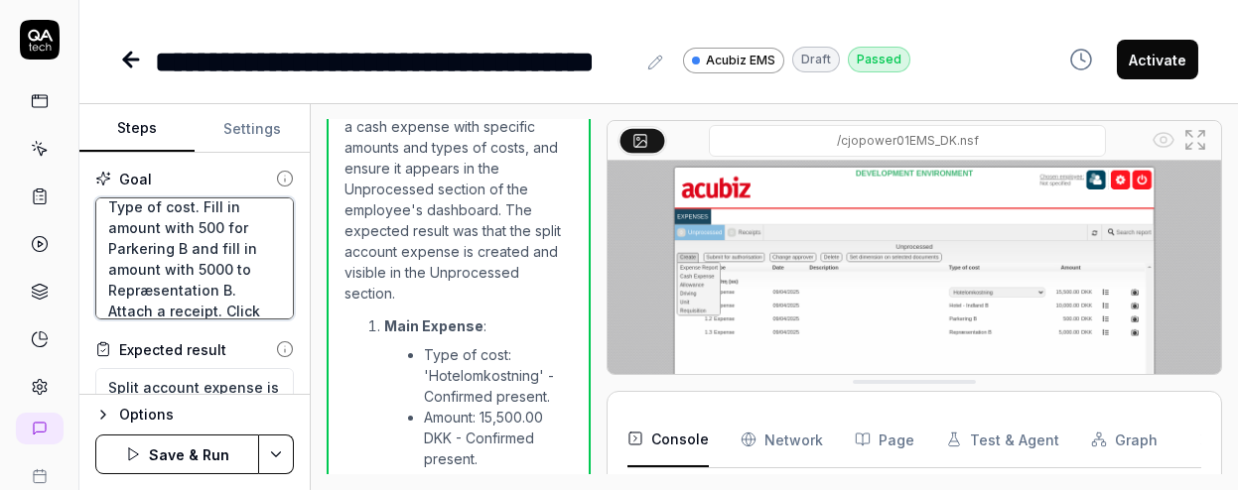
type textarea "Create a cash expnse and fill in the amount with 15500. Select 'Hotelomkostning…"
type textarea "*"
type textarea "Create a cash expnse and fill in the amount with 15500. Select 'Hotelomkostning…"
type textarea "*"
type textarea "Create a cash expnse and fill in the amount with 15500. Select 'Hotelomkostning…"
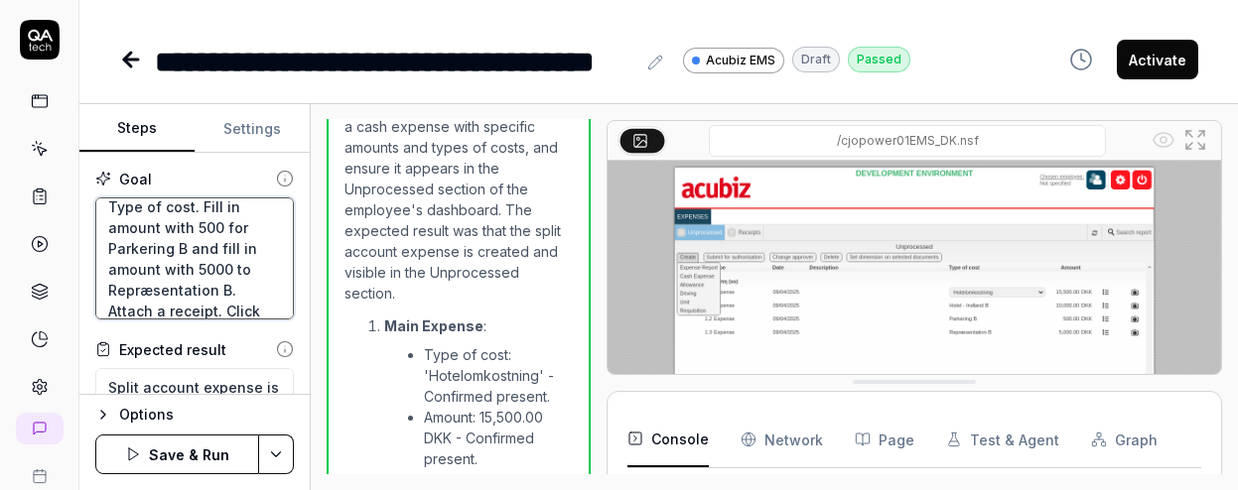
type textarea "*"
type textarea "Create a cash expnse and fill in the amount with 15500. Select 'Hotelomkostning…"
type textarea "*"
type textarea "Create a cash expnse and fill in the amount with 15500. Select 'Hotelomkostning…"
type textarea "*"
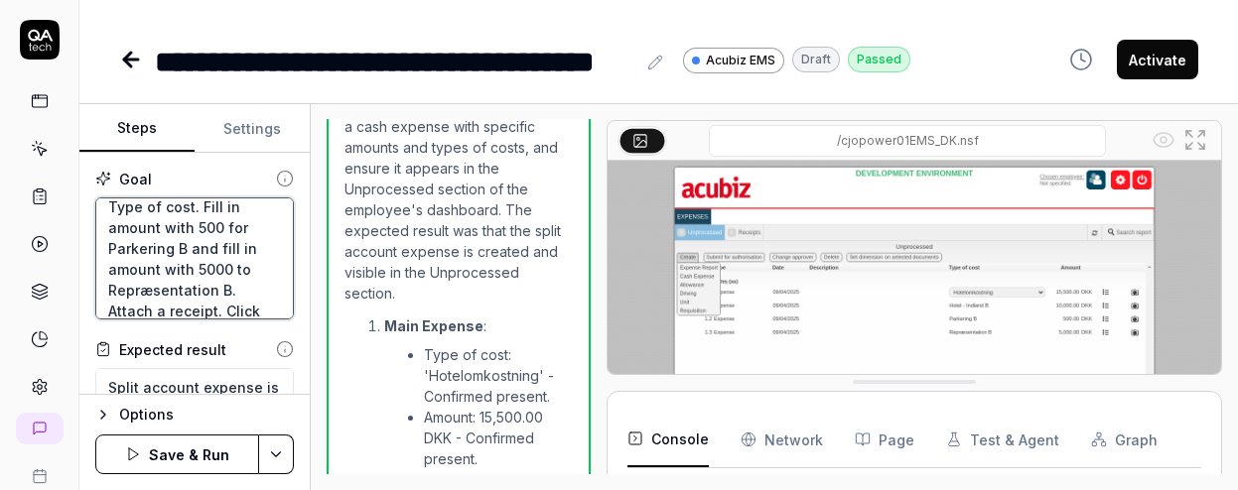
type textarea "Create a cash expnse and fill in the amount with 15500. Select 'Hotelomkostning…"
type textarea "*"
type textarea "Create a cash expnse and fill in the amount with 15500. Select 'Hotelomkostning…"
type textarea "*"
type textarea "Create a cash expnse and fill in the amount with 15500. Select 'Hotelomkostning…"
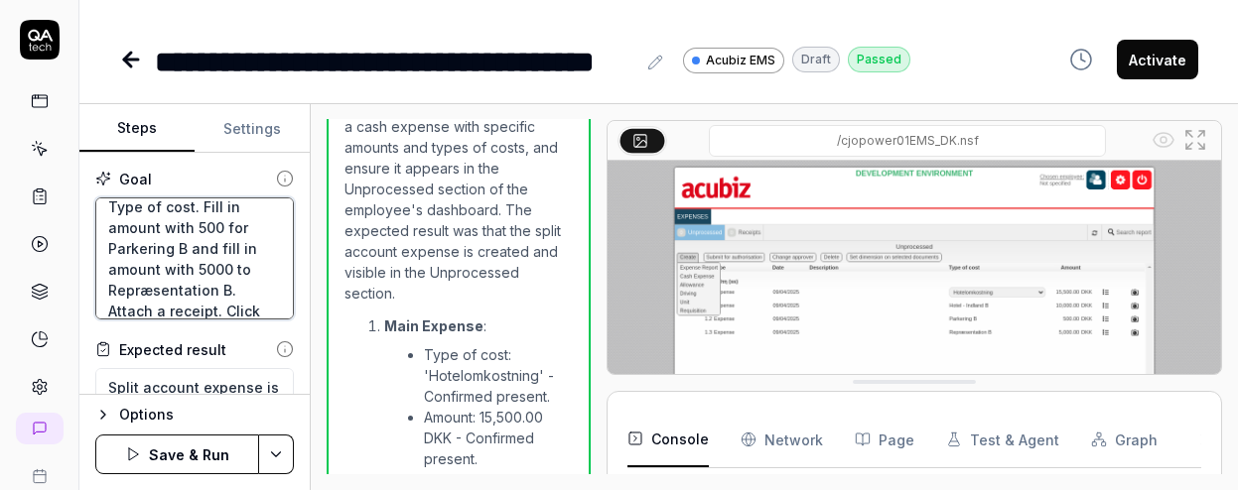
type textarea "*"
type textarea "Create a cash expnse and fill in the amount with 15500. Select 'Hotelomkostning…"
type textarea "*"
type textarea "Create a cash expnse and fill in the amount with 15500. Select 'Hotelomkostning…"
type textarea "*"
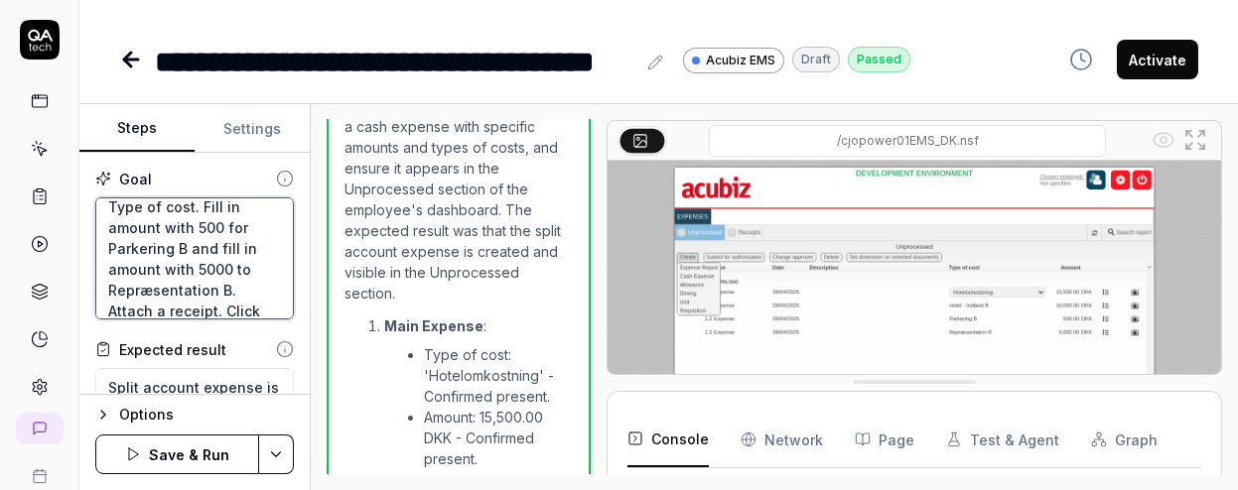
type textarea "Create a cash expnse and fill in the amount with 15500. Select 'Hotelomkostning…"
type textarea "*"
type textarea "Create a cash expnse and fill in the amount with 15500. Select 'Hotelomkostning…"
type textarea "*"
type textarea "Create a cash expnse and fill in the amount with 15500. Select 'Hotelomkostning…"
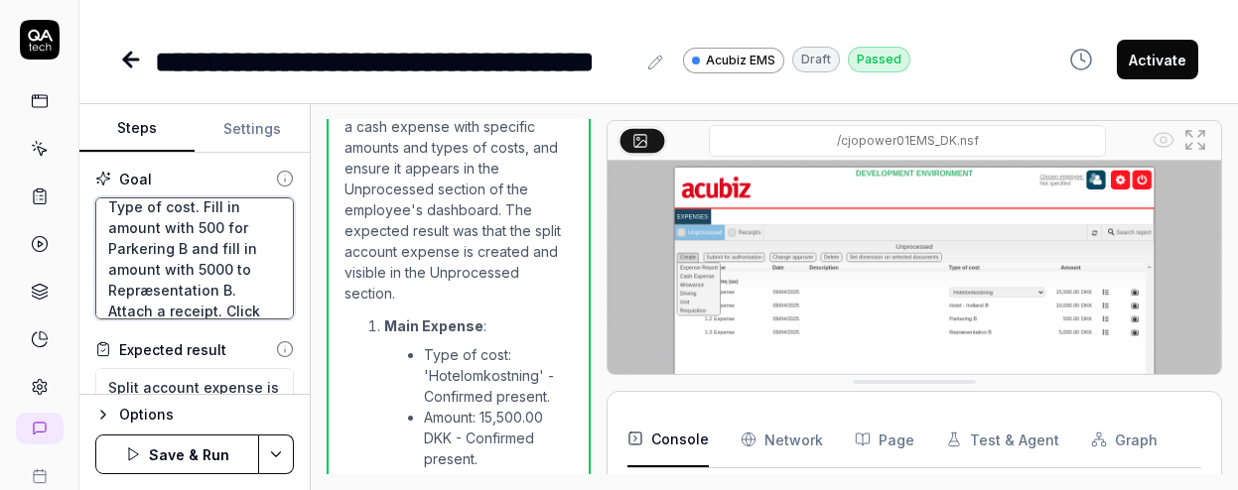
type textarea "*"
type textarea "Create a cash expnse and fill in the amount with 15500. Select 'Hotelomkostning…"
type textarea "*"
type textarea "Create a cash expnse and fill in the amount with 15500. Select 'Hotelomkostning…"
type textarea "*"
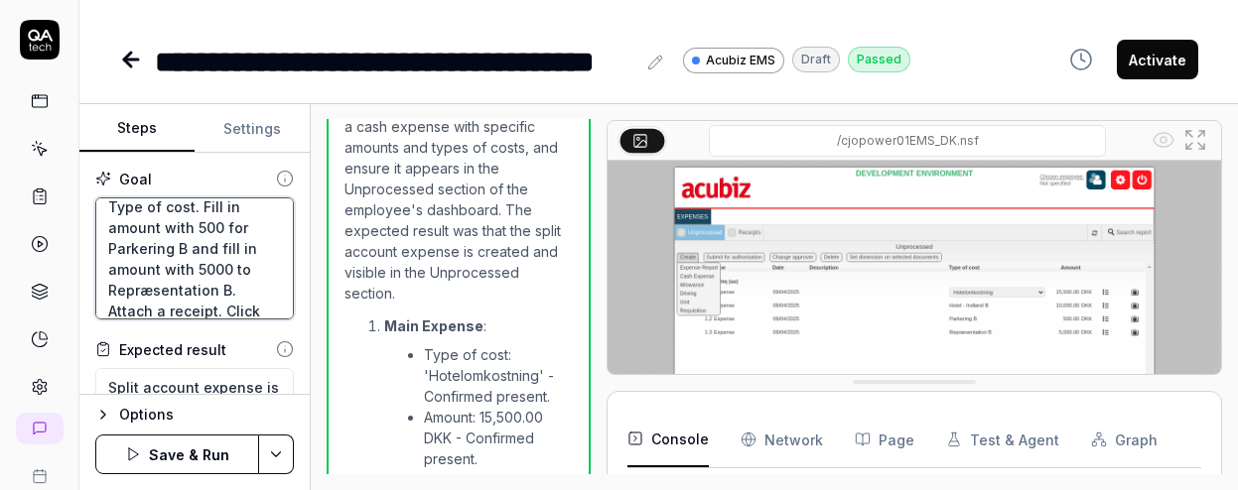
type textarea "Create a cash expnse and fill in the amount with 15500. Select 'Hotelomkostning…"
type textarea "*"
type textarea "Create a cash expnse and fill in the amount with 15500. Select 'Hotelomkostning…"
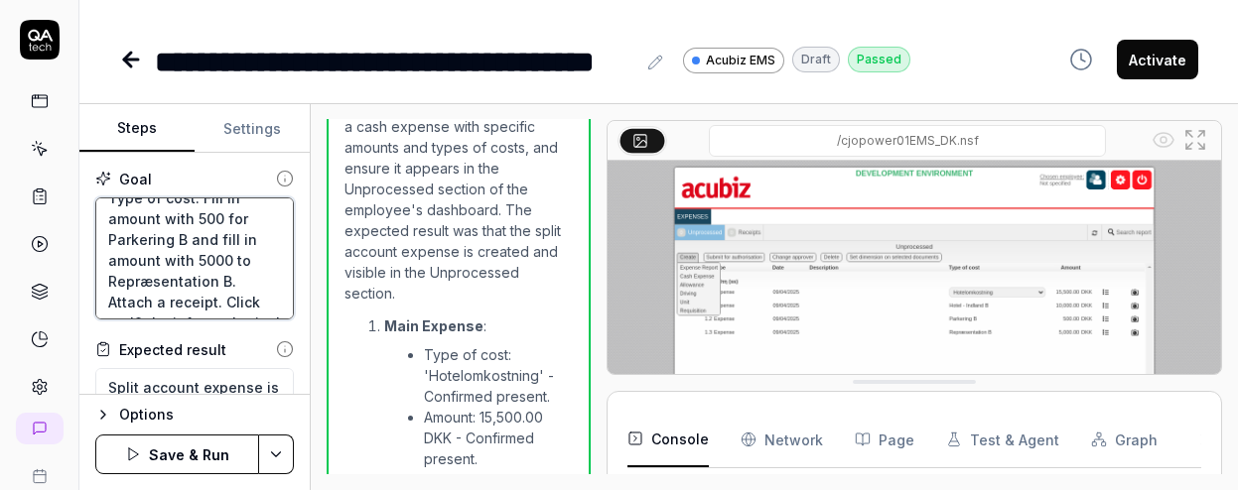
type textarea "*"
type textarea "Create a cash expnse and fill in the amount with 15500. Select 'Hotelomkostning…"
type textarea "*"
type textarea "Create a cash expnse and fill in the amount with 15500. Select 'Hotelomkostning…"
type textarea "*"
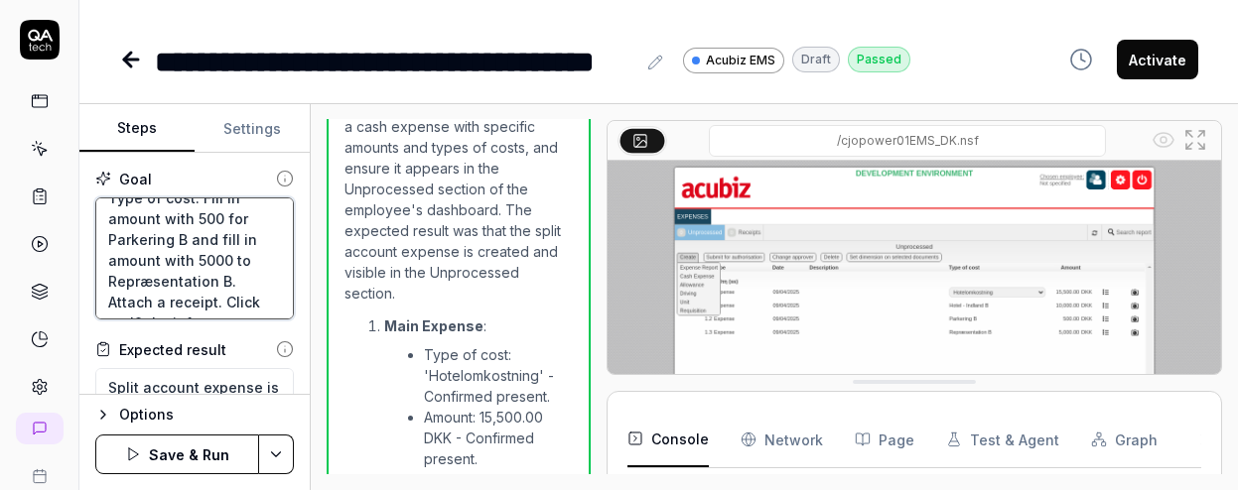
type textarea "Create a cash expnse and fill in the amount with 15500. Select 'Hotelomkostning…"
type textarea "*"
type textarea "Create a cash expnse and fill in the amount with 15500. Select 'Hotelomkostning…"
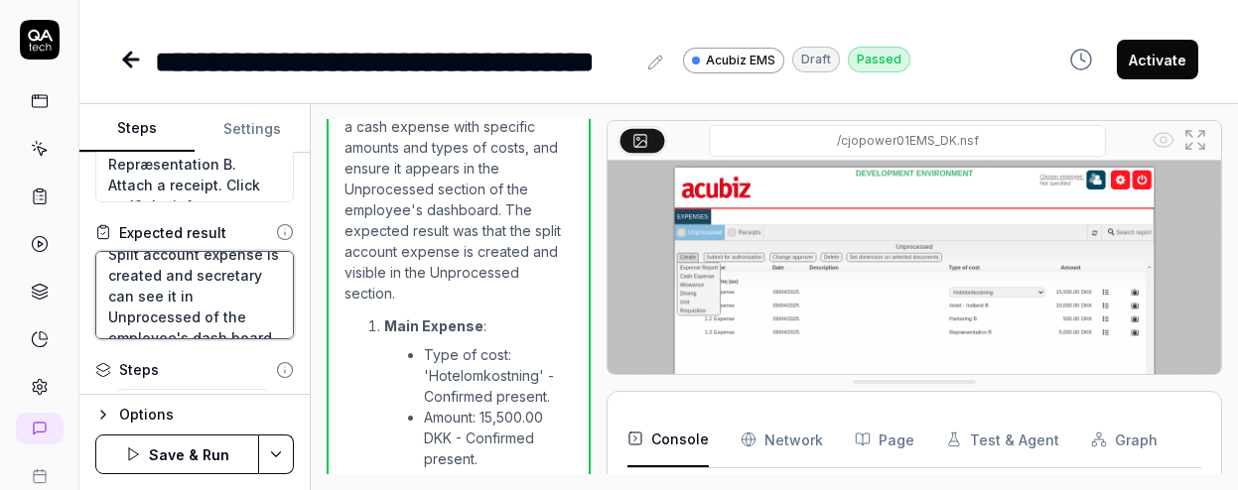
scroll to position [17, 0]
drag, startPoint x: 120, startPoint y: 265, endPoint x: 230, endPoint y: 286, distance: 112.1
click at [230, 286] on textarea "Split account expense is created and secretary can see it in Unprocessed of the…" at bounding box center [194, 295] width 199 height 88
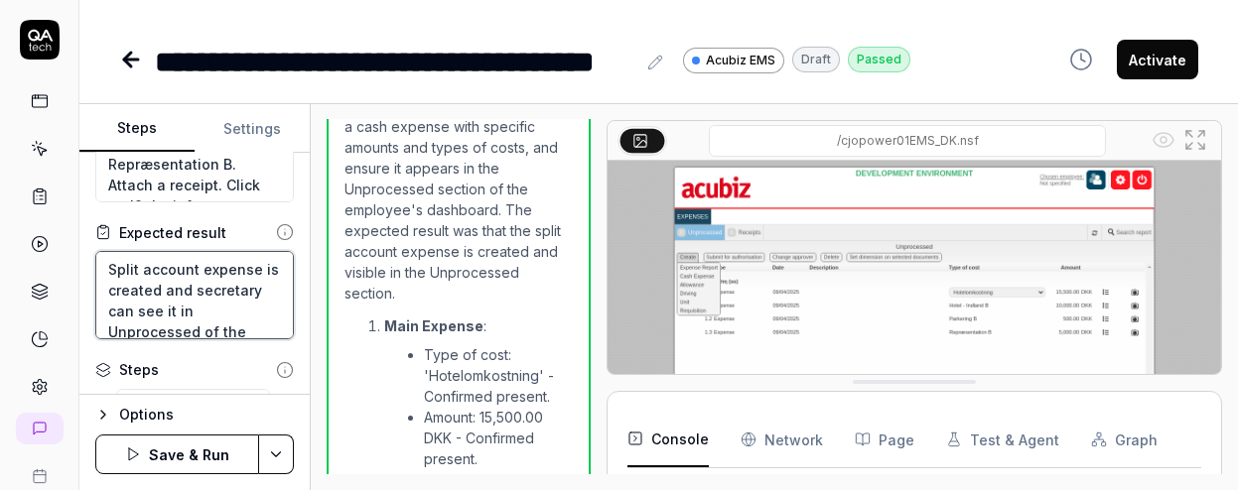
scroll to position [0, 0]
type textarea "*"
type textarea "Split account expense is created and secretary can nosee it in Unprocessed of t…"
type textarea "*"
type textarea "Split account expense is created and secretary can notsee it in Unprocessed of …"
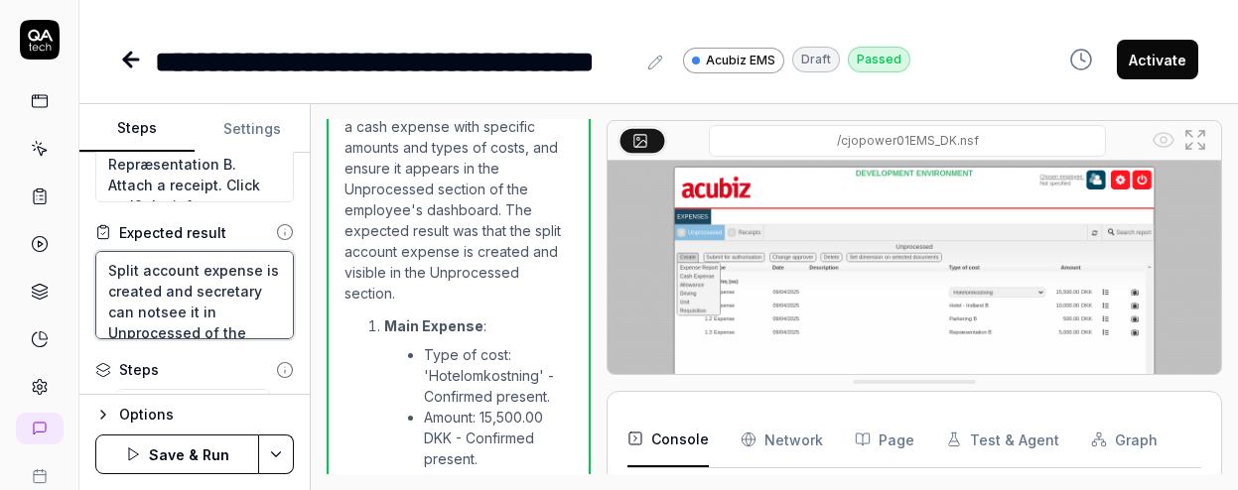
type textarea "*"
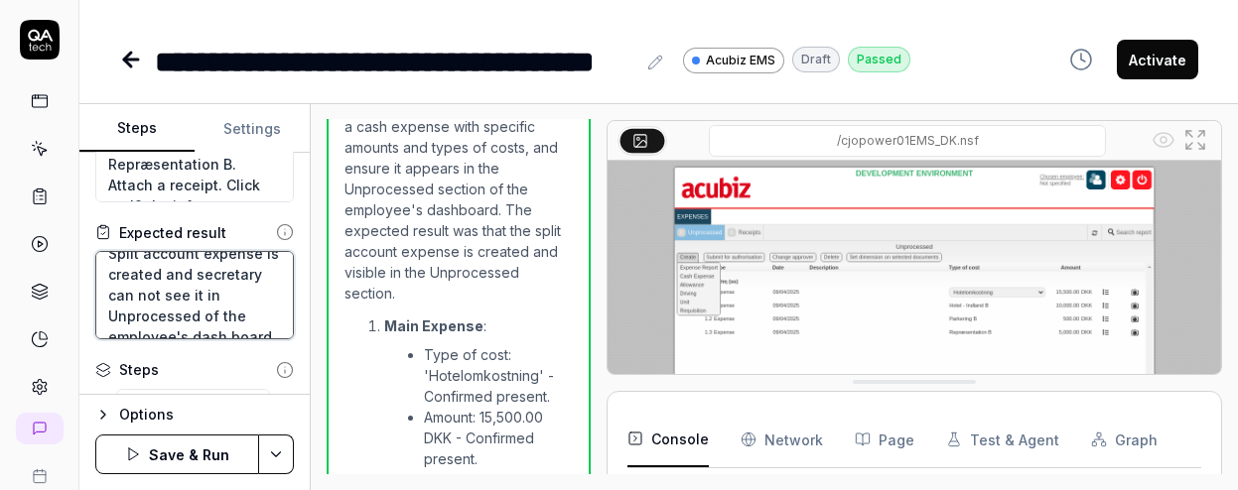
type textarea "Split account expense is created and secretary can not see it in Unprocessed of…"
click at [179, 455] on button "Save & Run" at bounding box center [177, 455] width 164 height 40
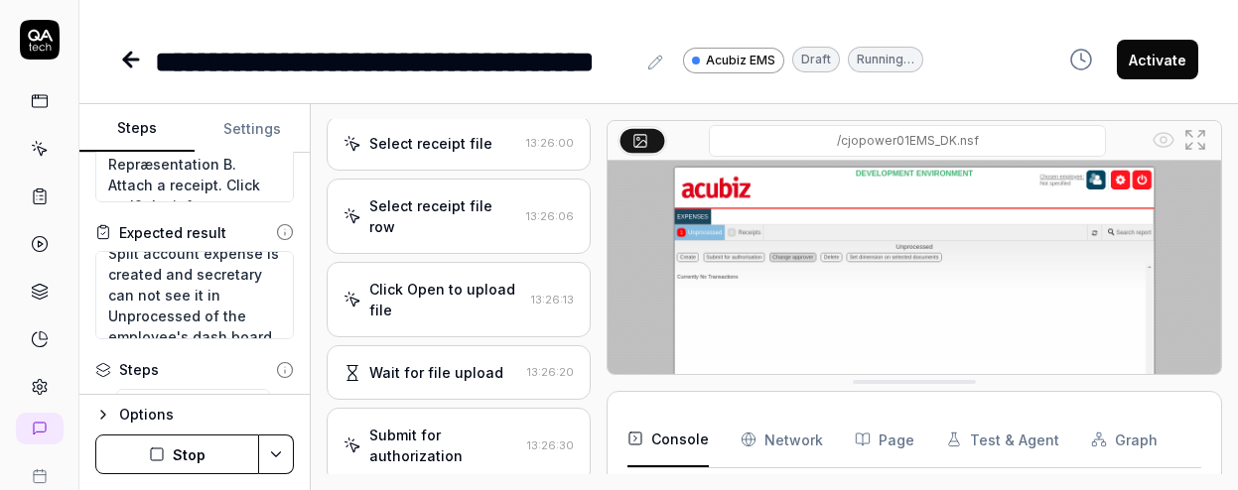
scroll to position [808, 0]
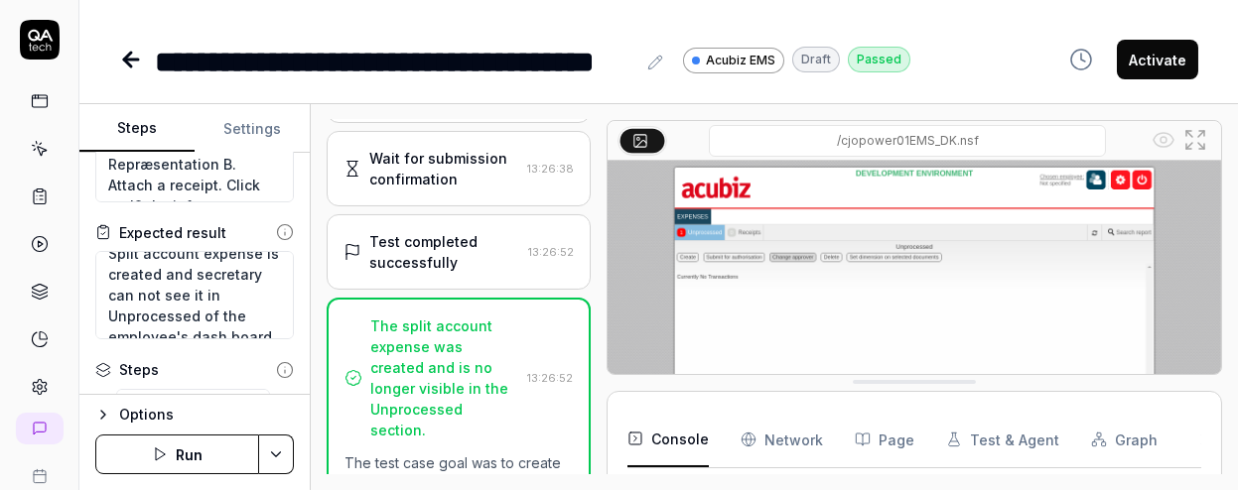
click at [31, 378] on icon at bounding box center [40, 387] width 18 height 18
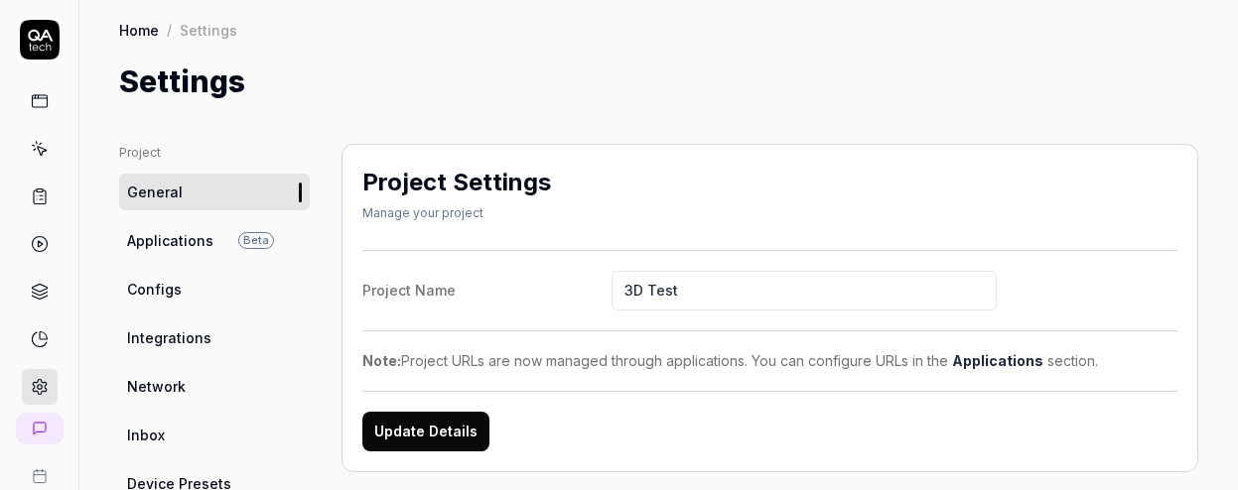
scroll to position [132, 0]
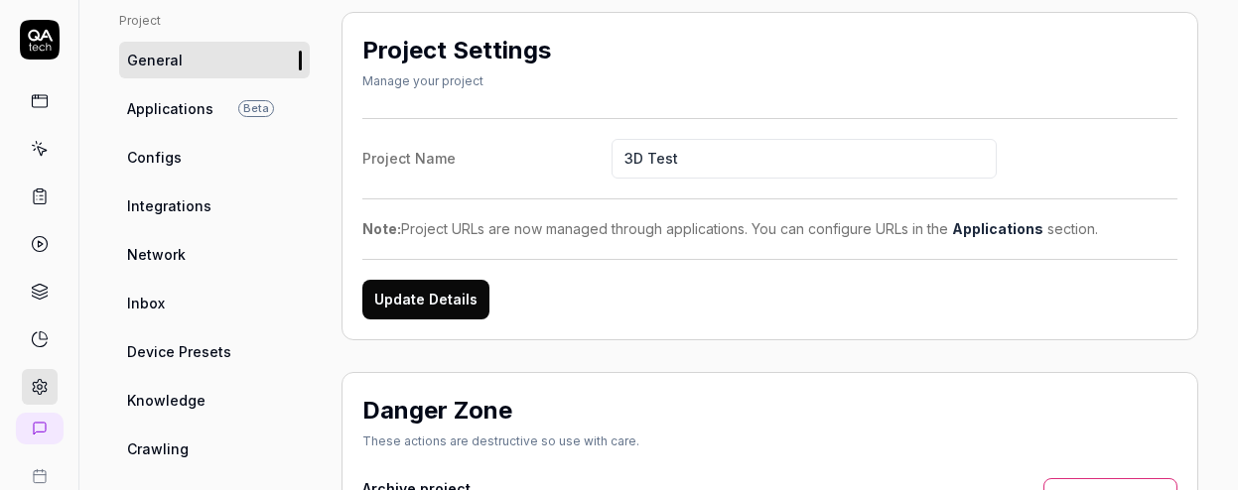
click at [154, 147] on span "Configs" at bounding box center [154, 157] width 55 height 21
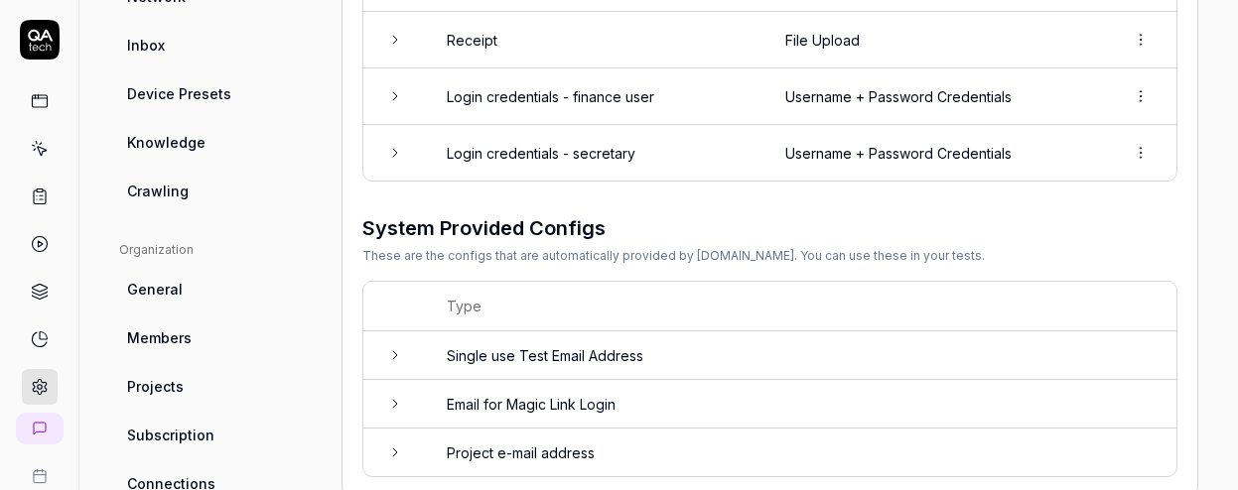
scroll to position [126, 0]
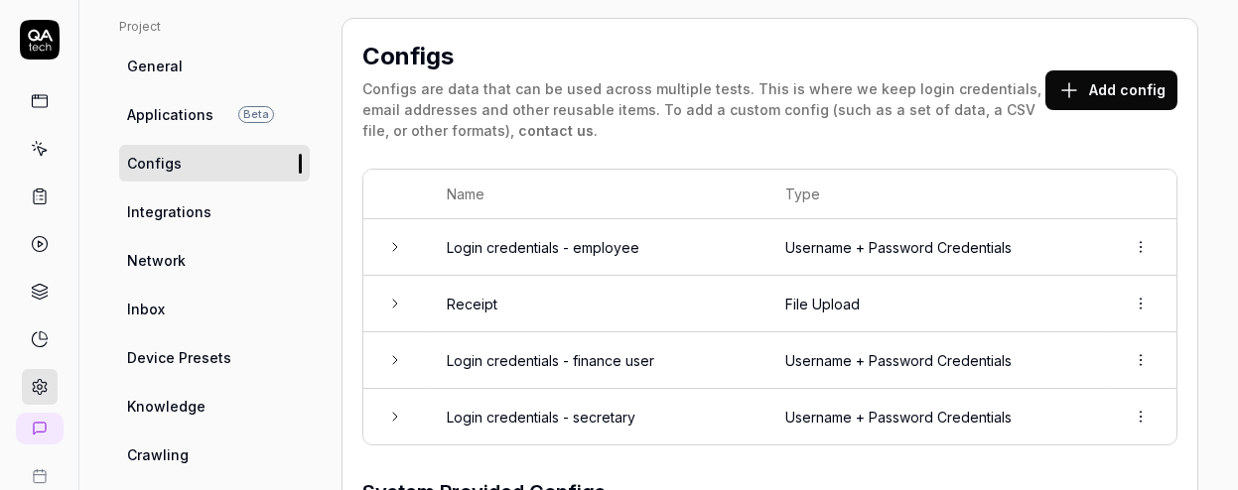
click at [31, 95] on icon at bounding box center [40, 101] width 18 height 18
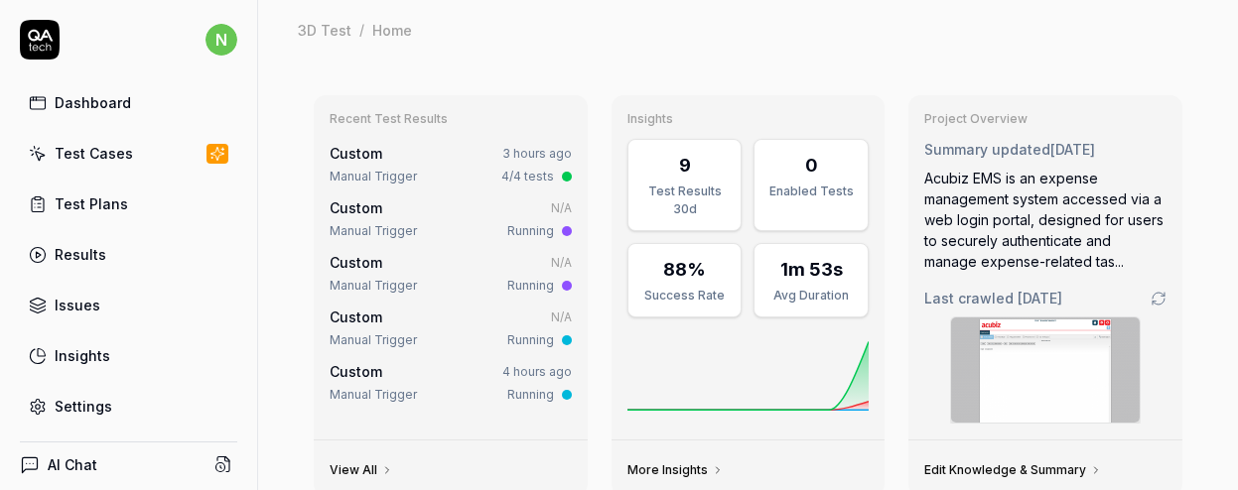
click at [93, 143] on div "Test Cases" at bounding box center [94, 153] width 78 height 21
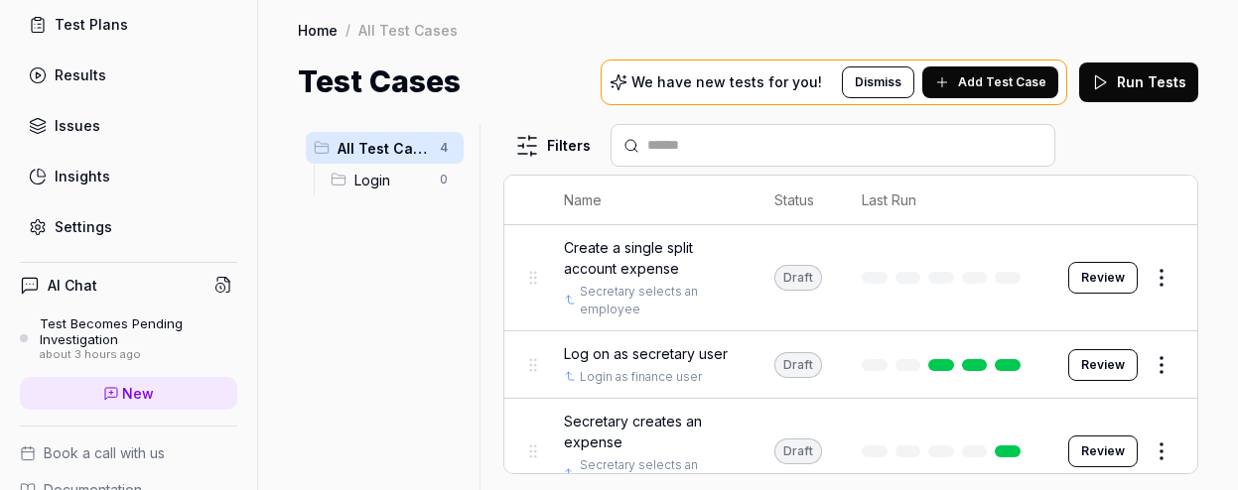
scroll to position [185, 0]
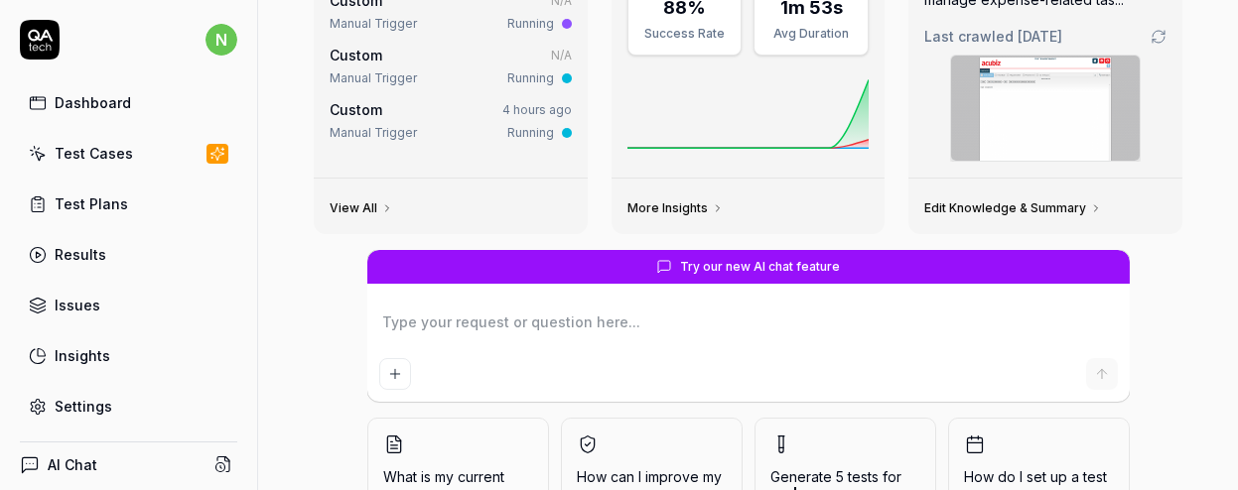
click at [98, 143] on div "Test Cases" at bounding box center [94, 153] width 78 height 21
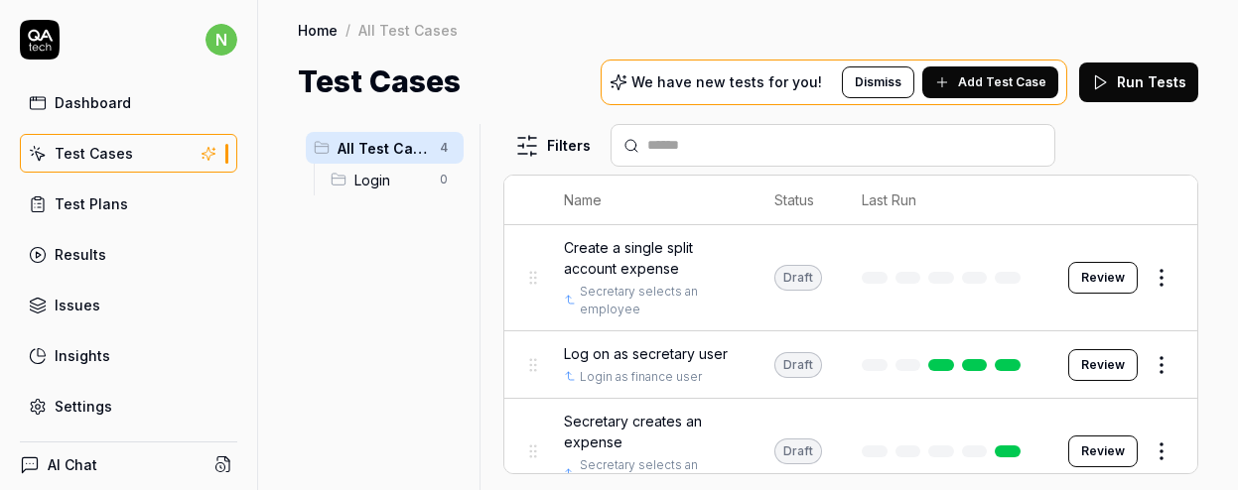
click at [1169, 222] on html "n Dashboard Test Cases Test Plans Results Issues Insights Settings AI Chat Test…" at bounding box center [619, 245] width 1238 height 490
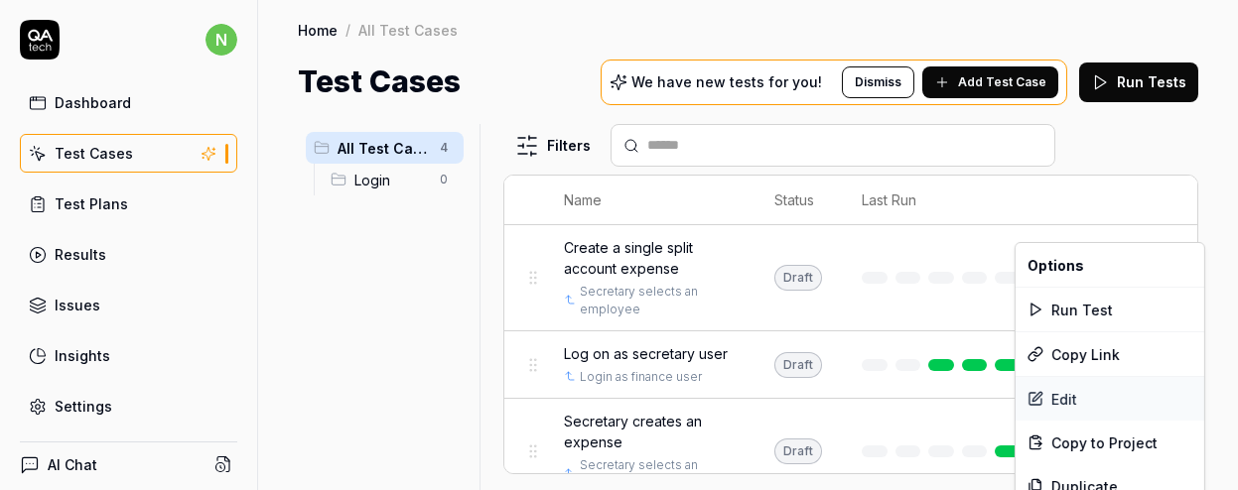
click at [1050, 377] on div "Edit" at bounding box center [1109, 399] width 189 height 44
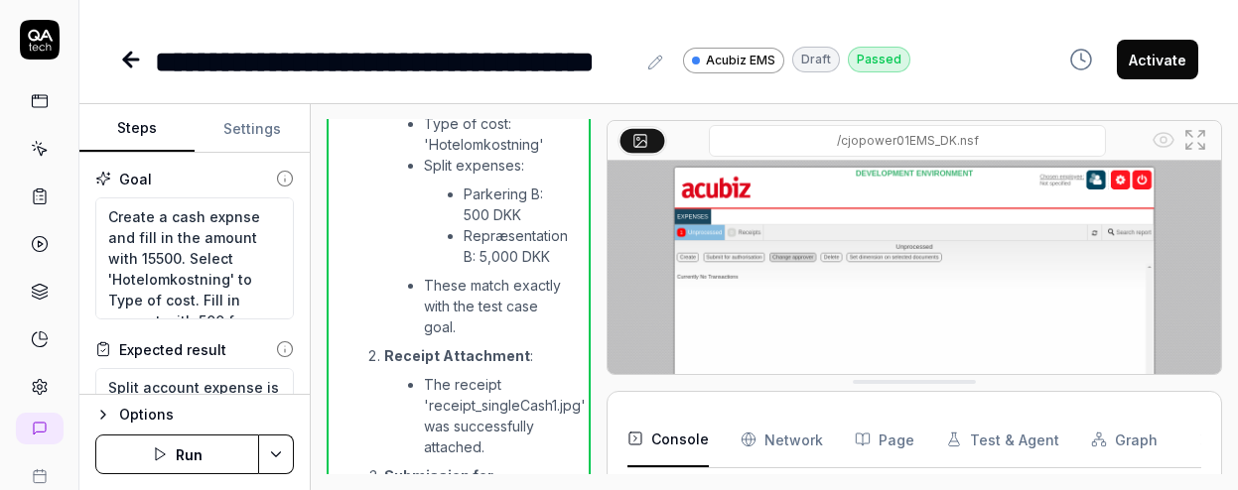
scroll to position [308, 0]
click at [282, 457] on html "**********" at bounding box center [619, 245] width 1238 height 490
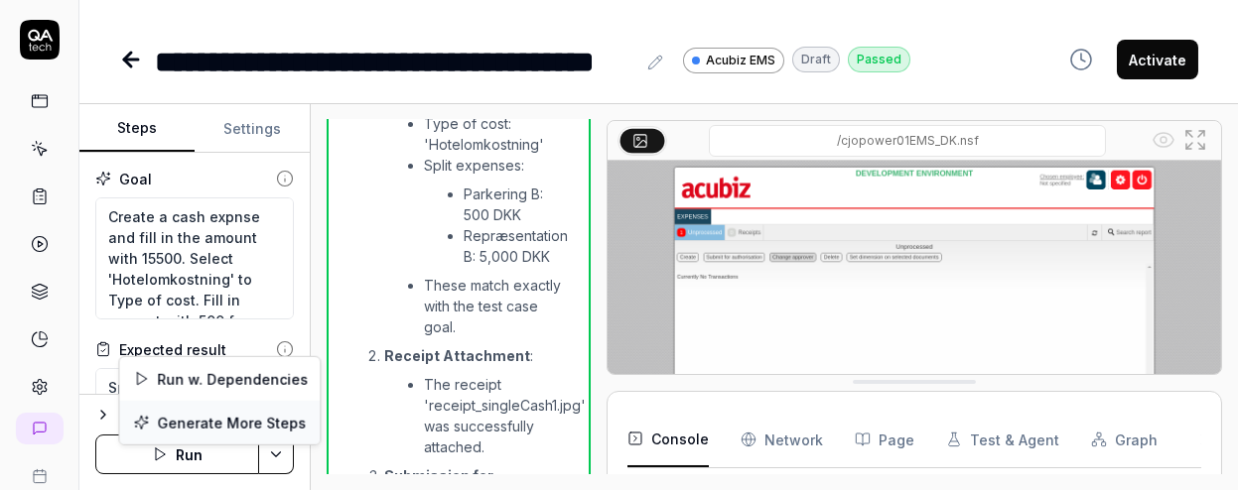
click at [225, 407] on div "Generate More Steps" at bounding box center [219, 423] width 201 height 44
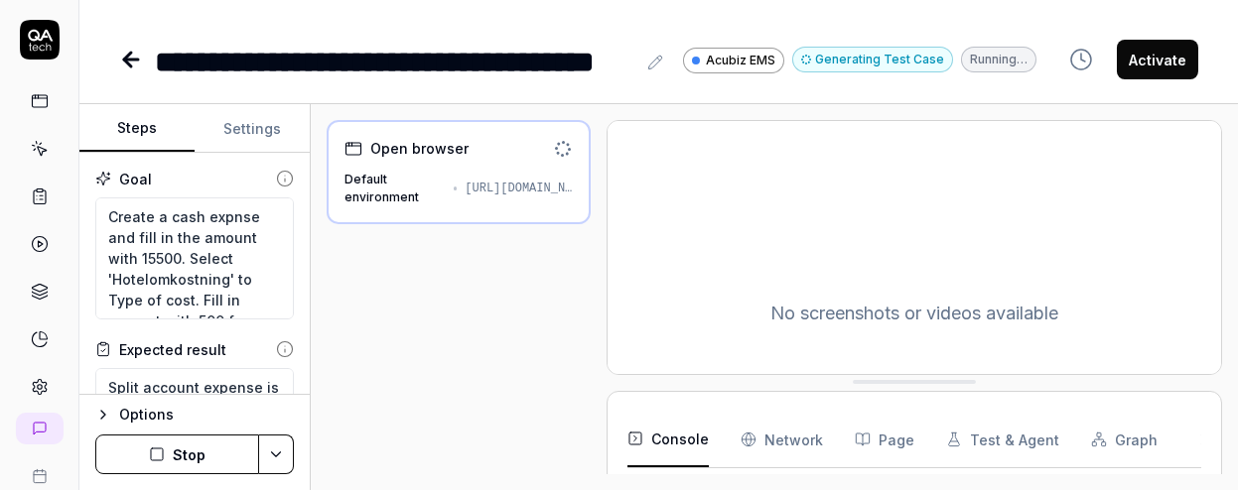
scroll to position [307, 0]
click at [157, 457] on icon "button" at bounding box center [157, 455] width 16 height 16
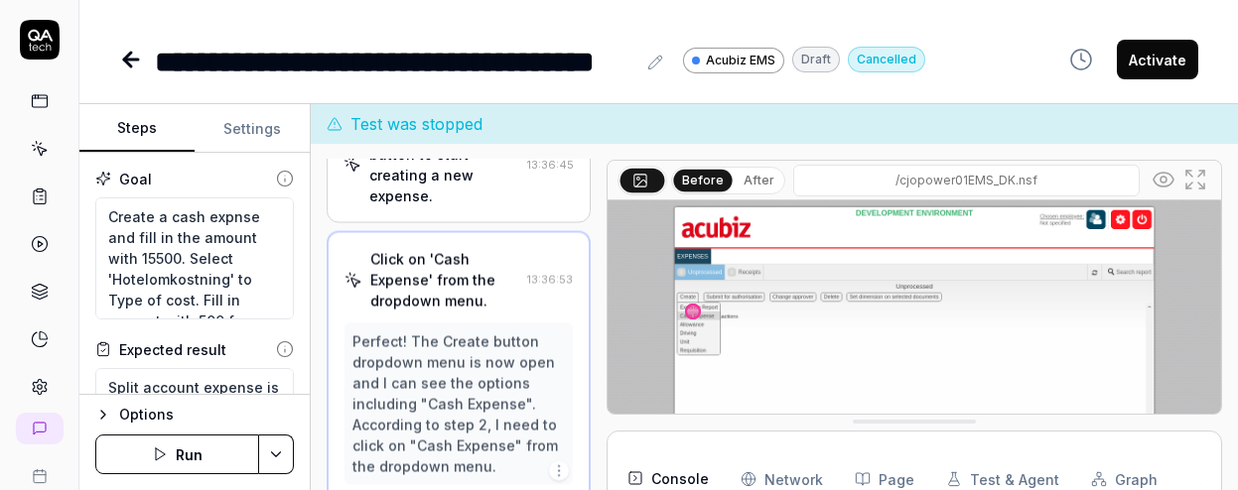
scroll to position [174, 0]
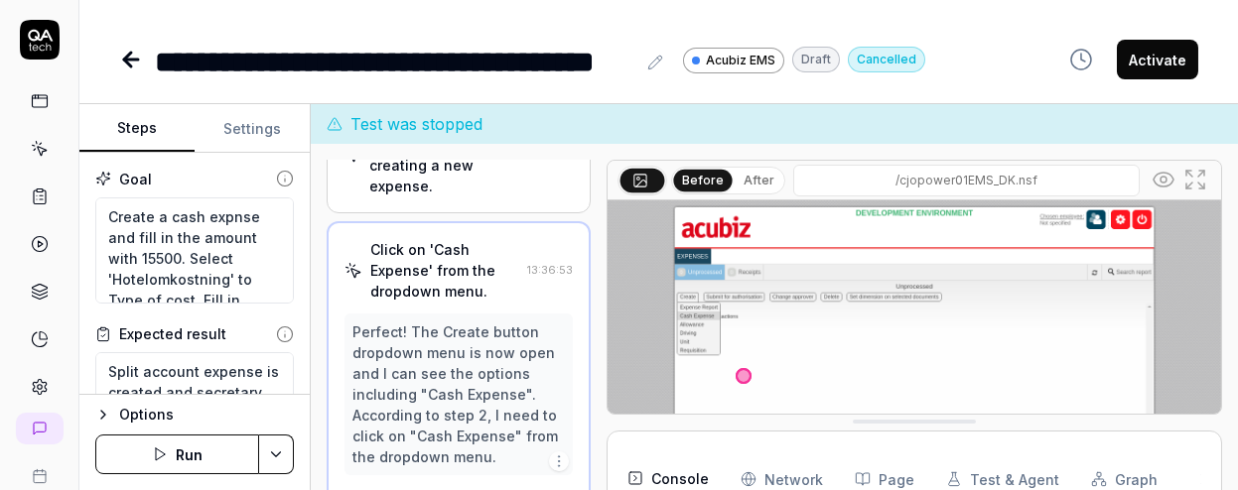
type textarea "*"
